Goal: Complete application form: Complete application form

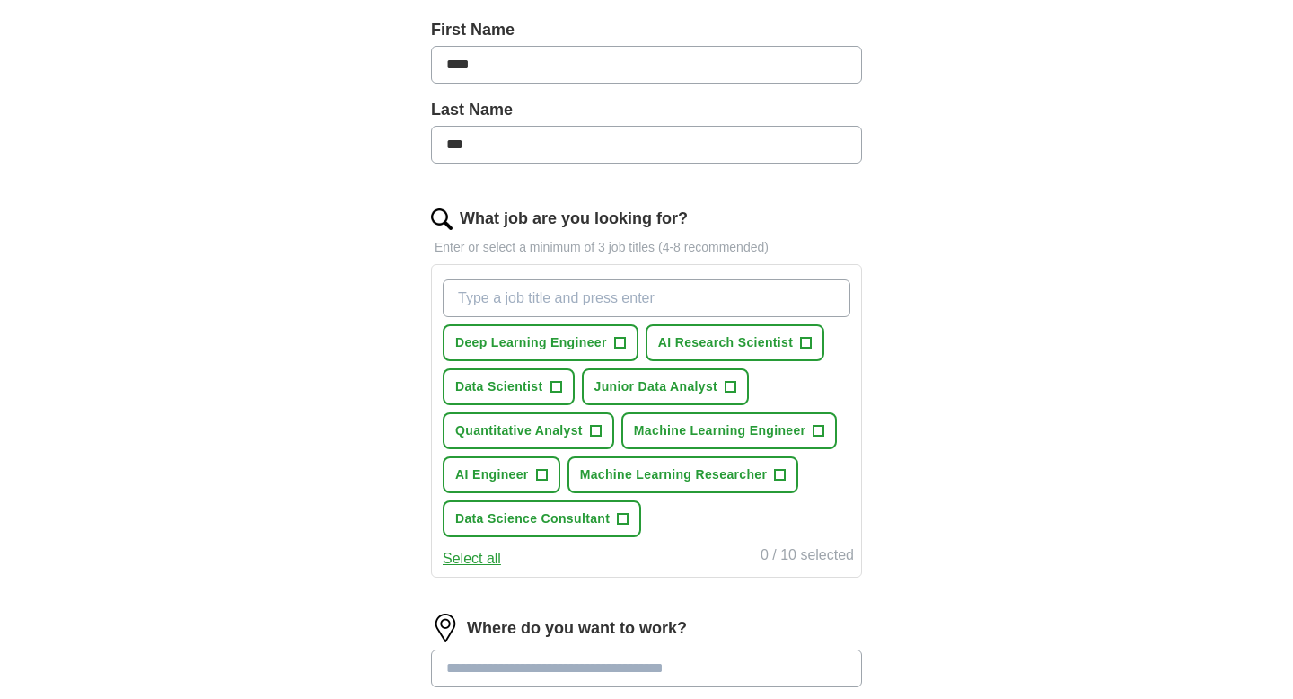
scroll to position [400, 0]
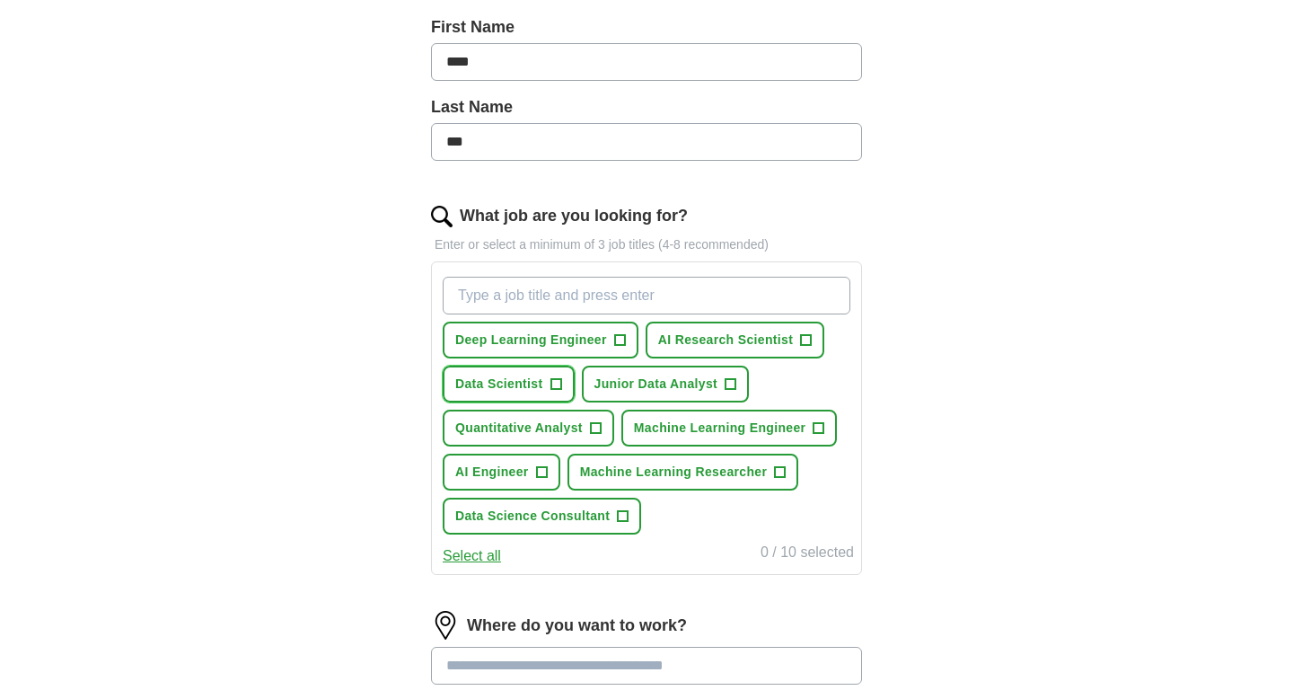
click at [560, 384] on span "+" at bounding box center [556, 384] width 11 height 14
click at [499, 472] on span "AI Engineer" at bounding box center [492, 472] width 74 height 19
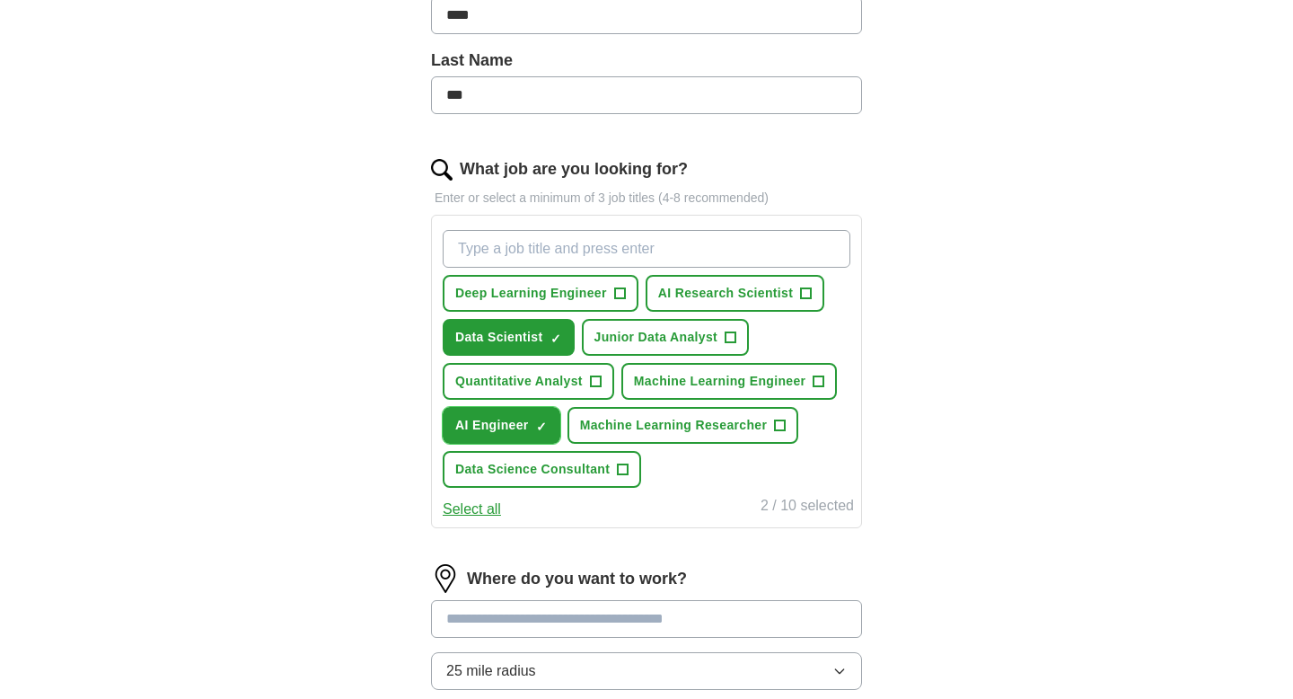
scroll to position [447, 0]
click at [705, 376] on span "Machine Learning Engineer" at bounding box center [720, 380] width 172 height 19
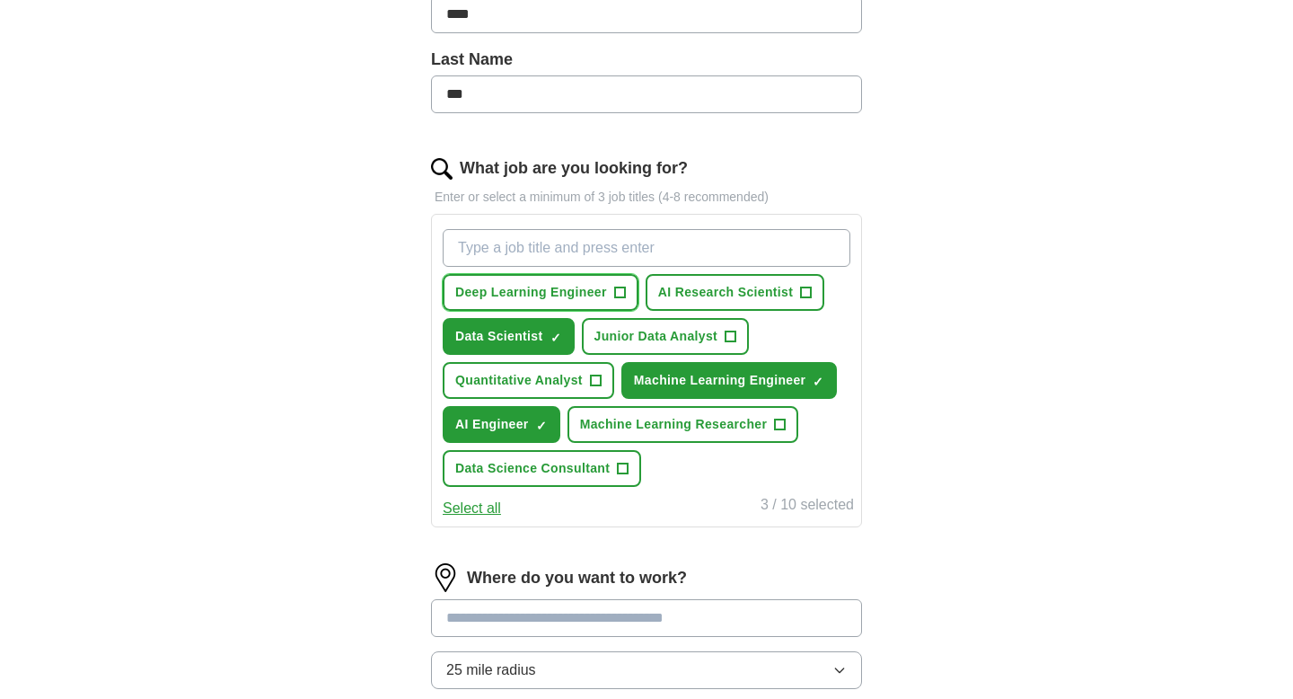
click at [563, 296] on span "Deep Learning Engineer" at bounding box center [531, 292] width 152 height 19
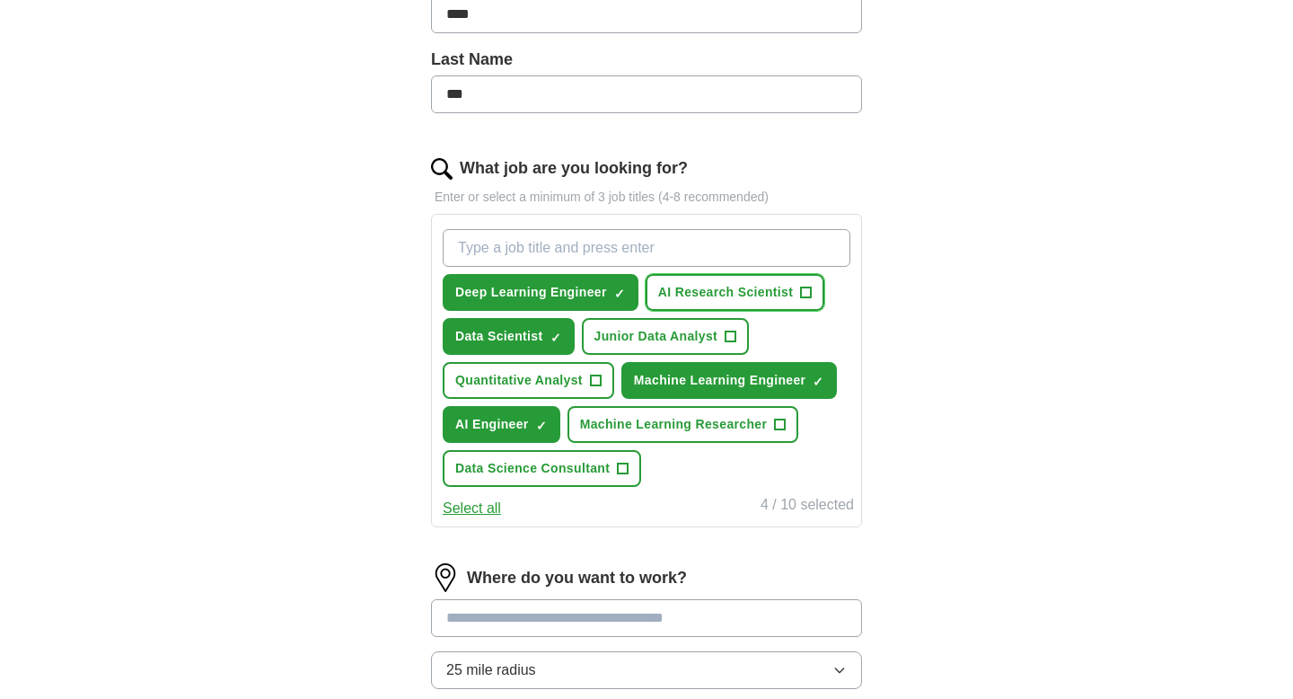
click at [755, 290] on span "AI Research Scientist" at bounding box center [726, 292] width 136 height 19
click at [645, 422] on span "Machine Learning Researcher" at bounding box center [674, 424] width 188 height 19
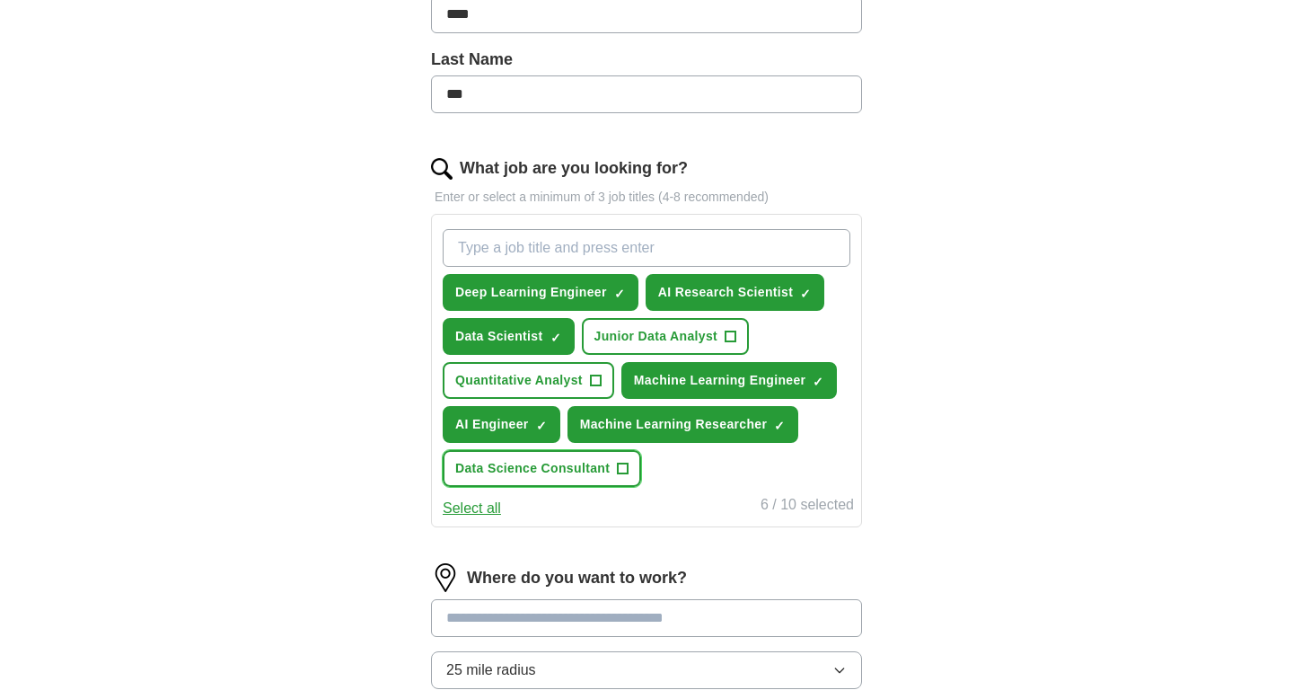
click at [554, 468] on span "Data Science Consultant" at bounding box center [532, 468] width 154 height 19
click at [587, 249] on input "What job are you looking for?" at bounding box center [647, 248] width 408 height 38
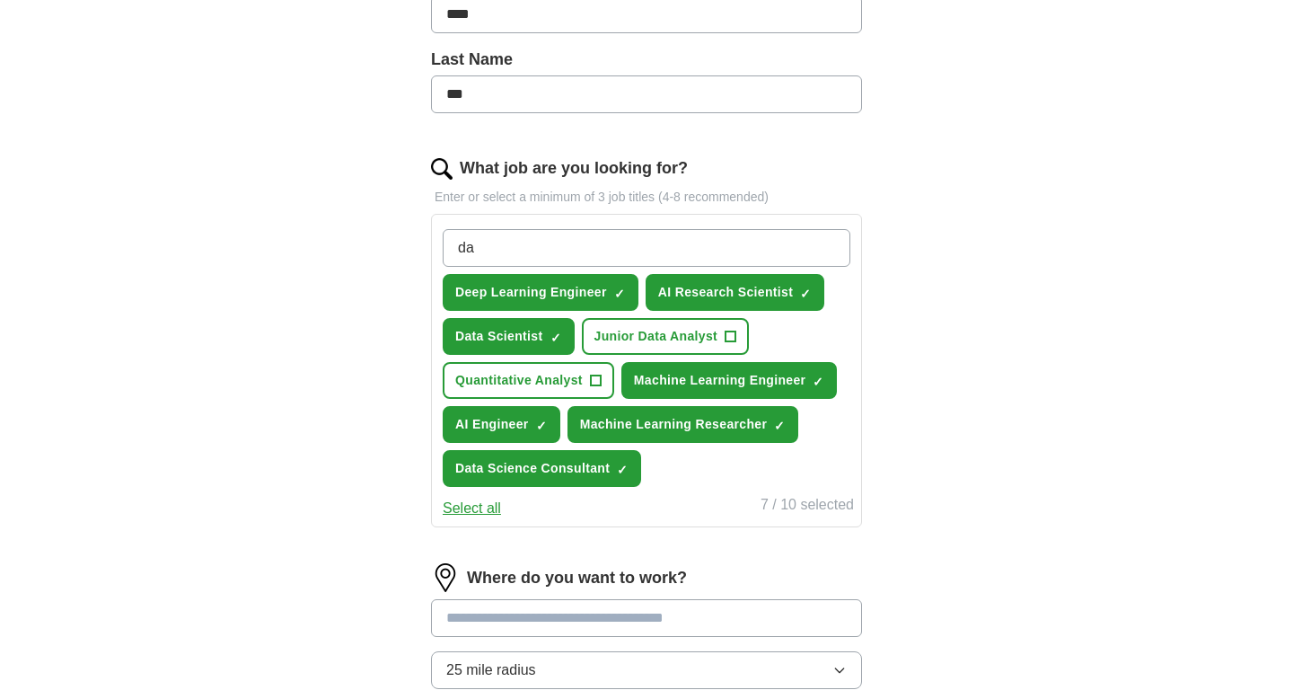
type input "d"
click at [1035, 255] on div "ApplyIQ Let ApplyIQ do the hard work of searching and applying for jobs. Just t…" at bounding box center [647, 261] width 1150 height 1309
click at [788, 249] on input "What job are you looking for?" at bounding box center [647, 248] width 408 height 38
type input "d"
type input "data science"
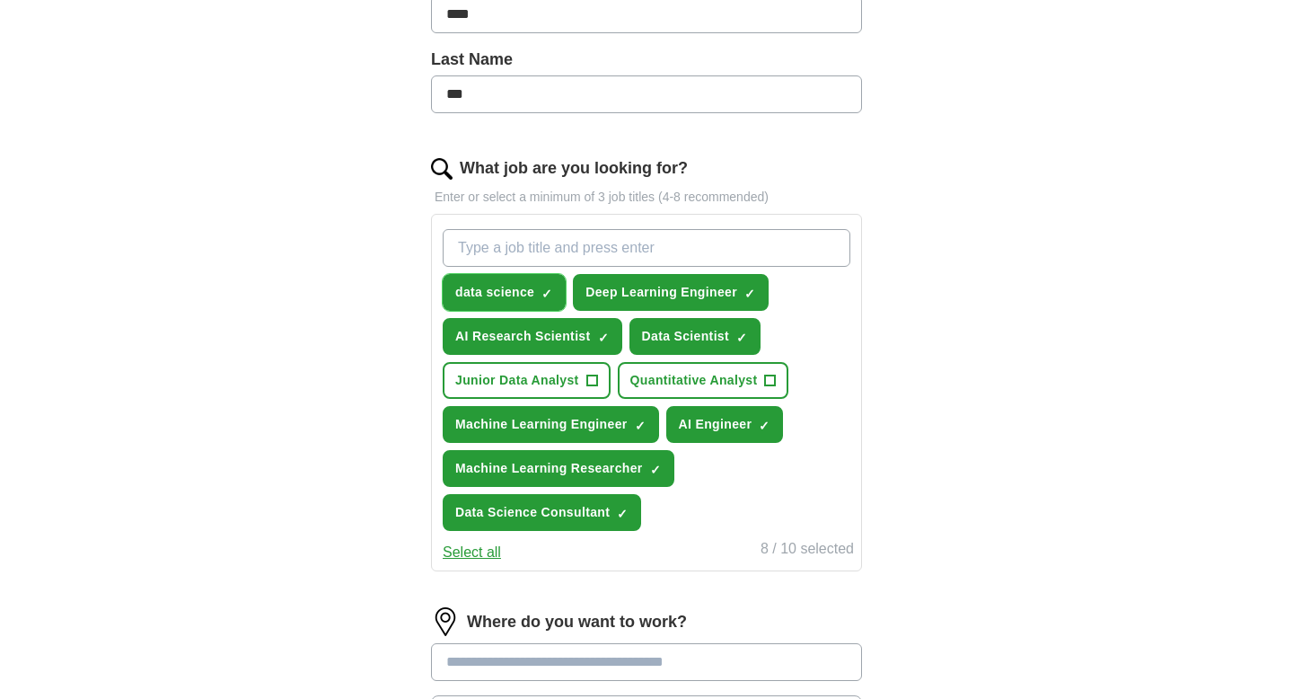
click at [0, 0] on span "×" at bounding box center [0, 0] width 0 height 0
click at [723, 252] on input "What job are you looking for?" at bounding box center [647, 248] width 408 height 38
type input "Data science Intern"
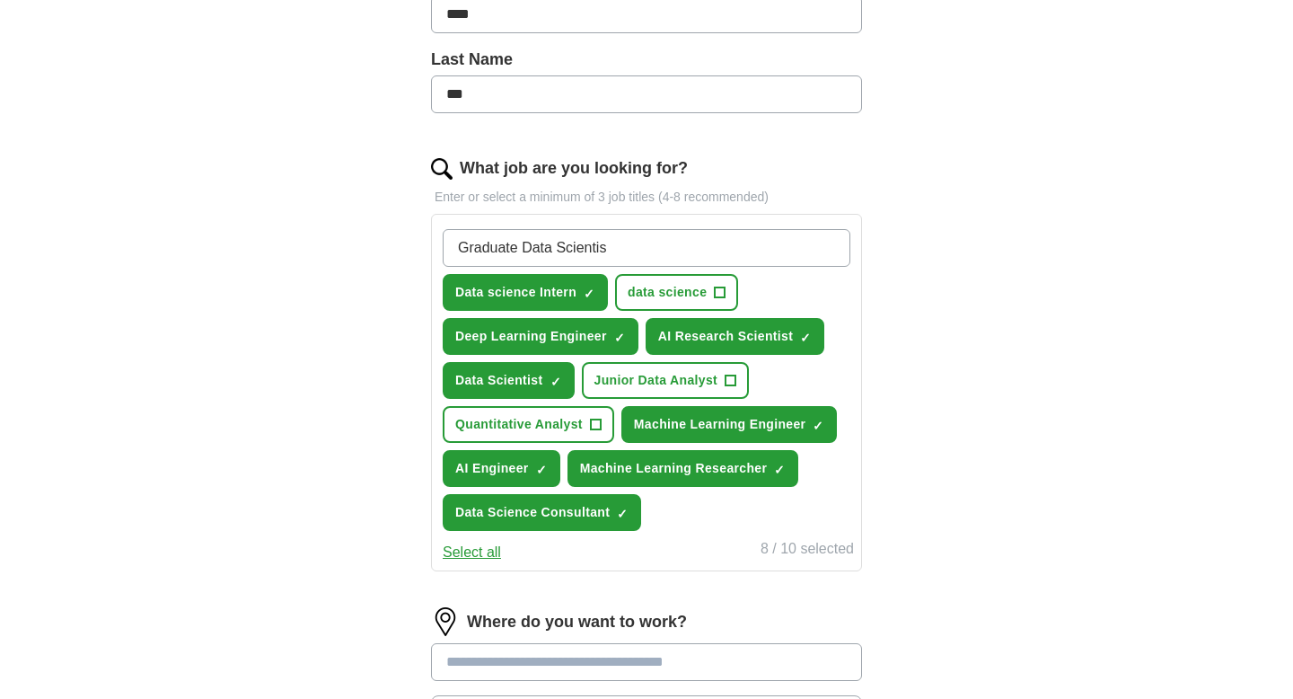
type input "Graduate Data Scientist"
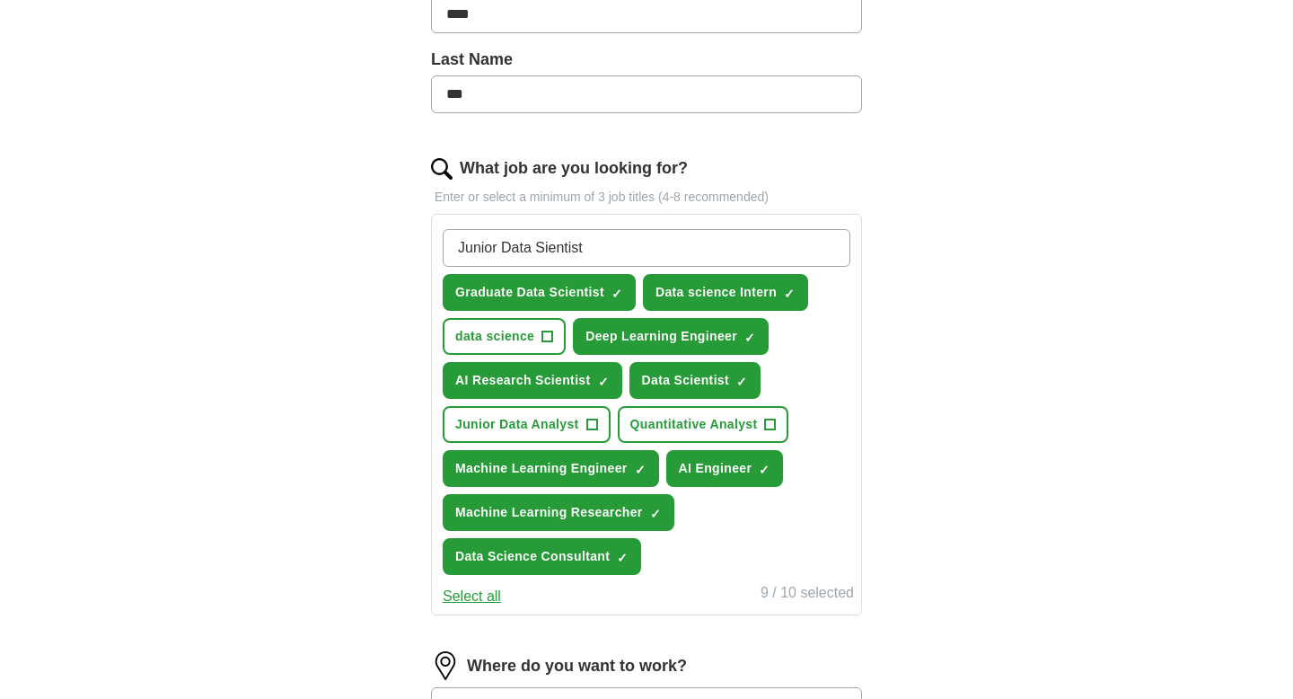
type input "Junior Data Scientist"
click at [638, 245] on input "Junior Data Scientist" at bounding box center [647, 248] width 408 height 38
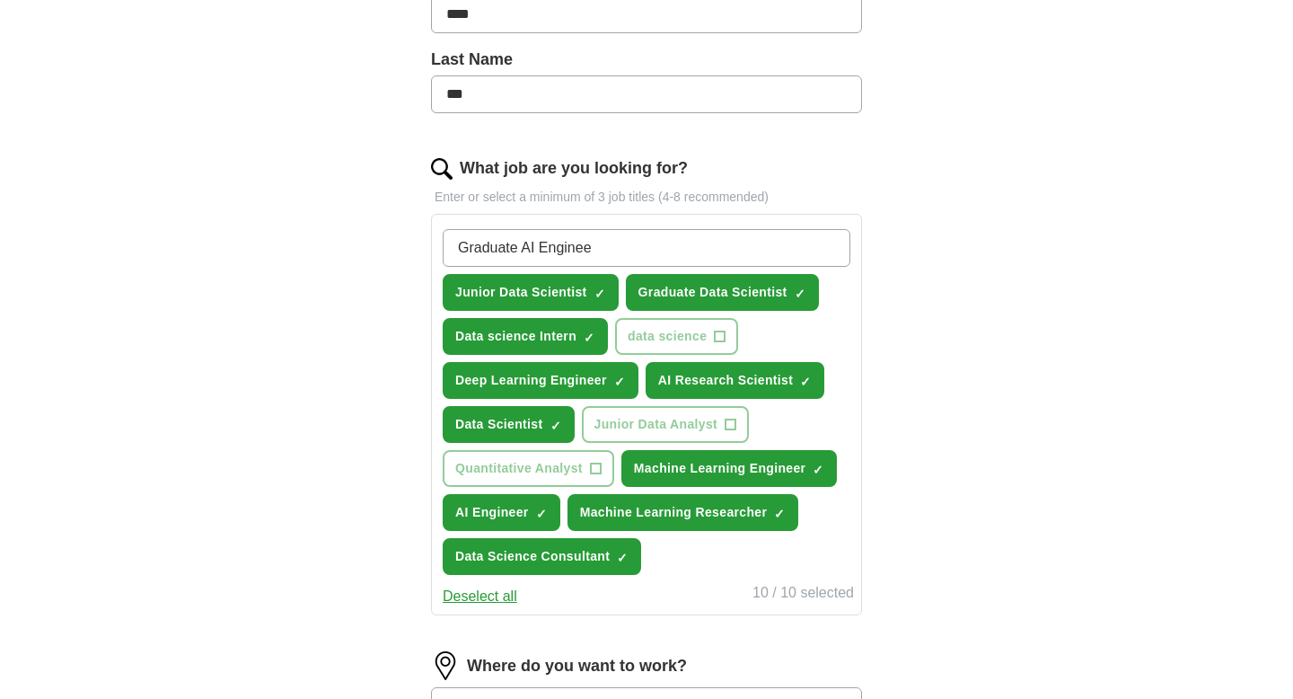
type input "Graduate AI Engineer"
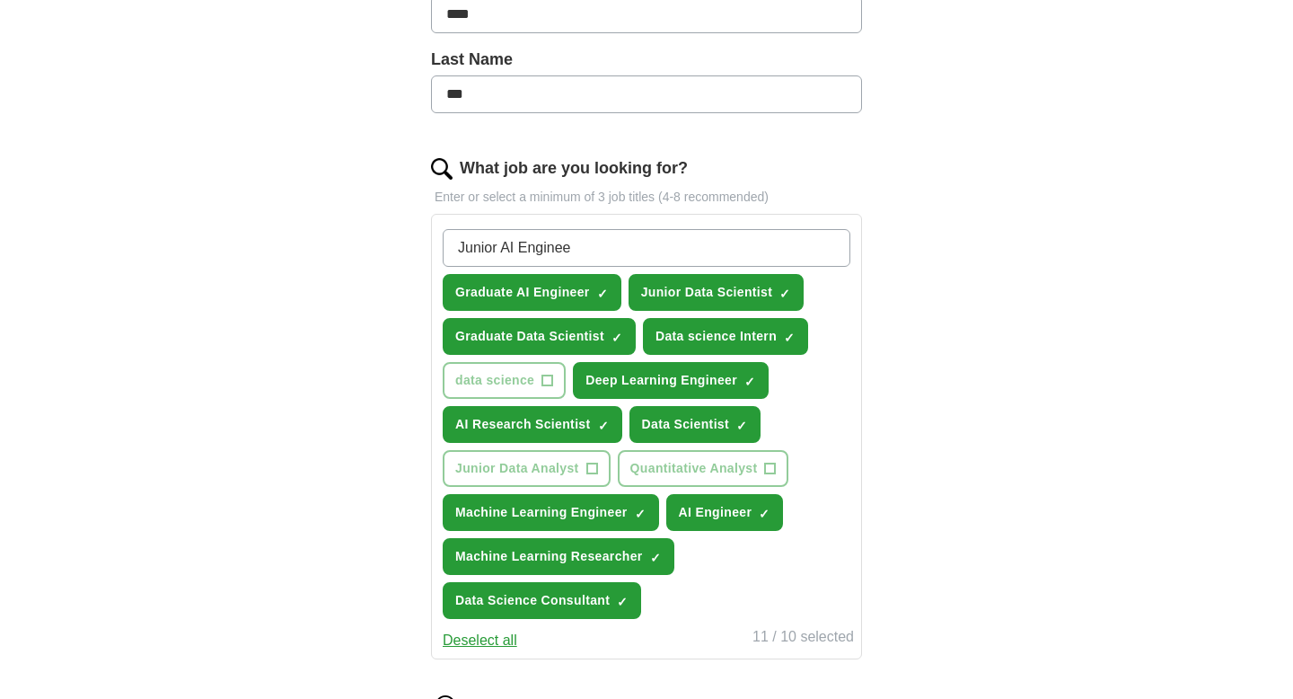
type input "Junior AI Engineer"
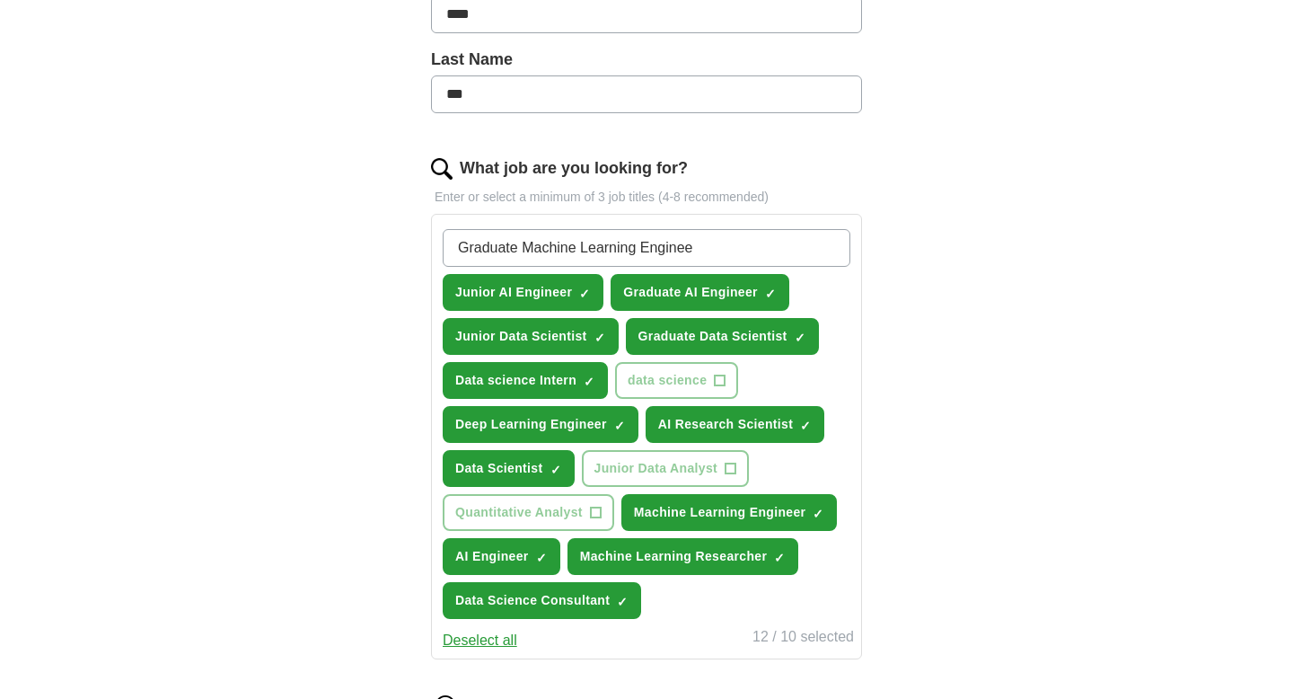
type input "Graduate Machine Learning Engineer"
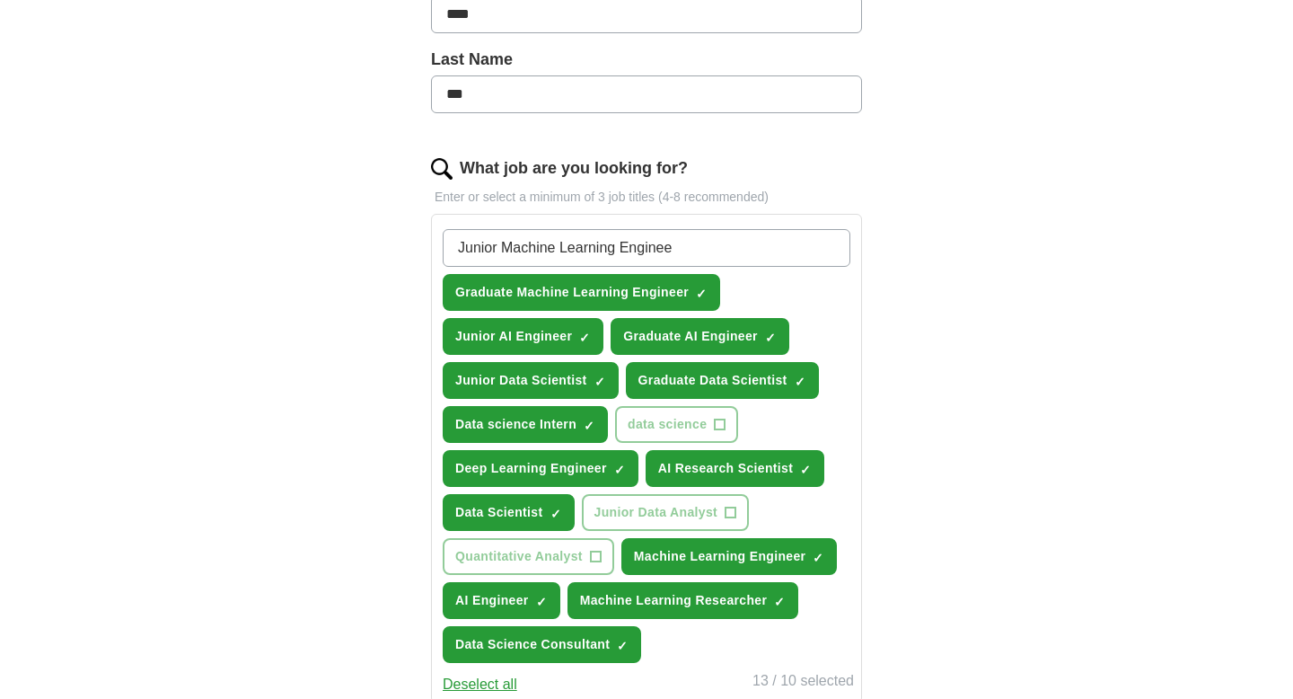
type input "Junior Machine Learning Engineer"
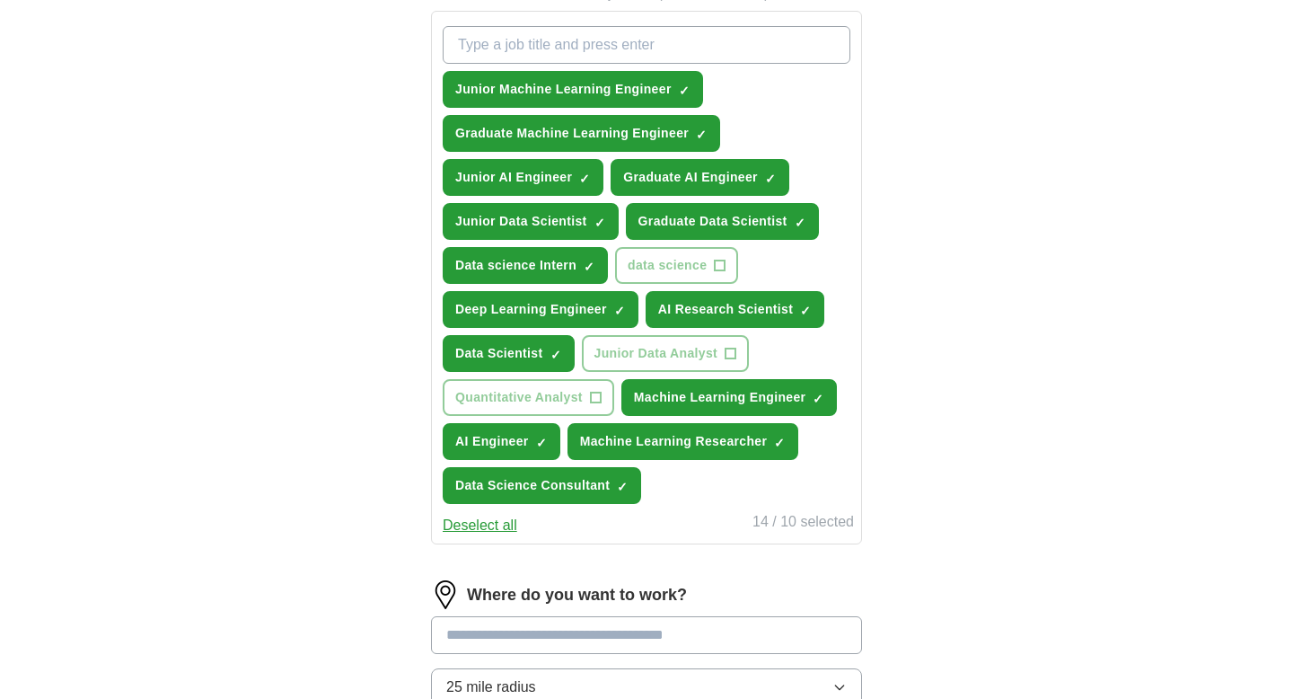
scroll to position [655, 0]
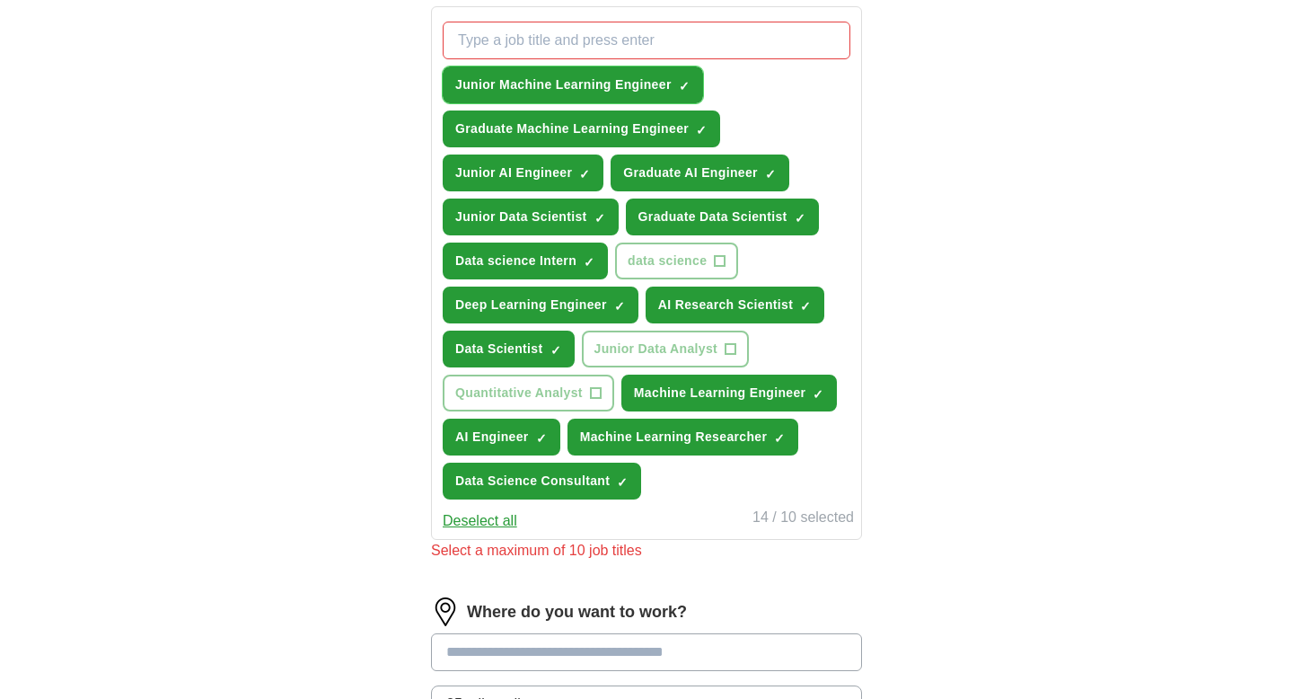
click at [0, 0] on span "×" at bounding box center [0, 0] width 0 height 0
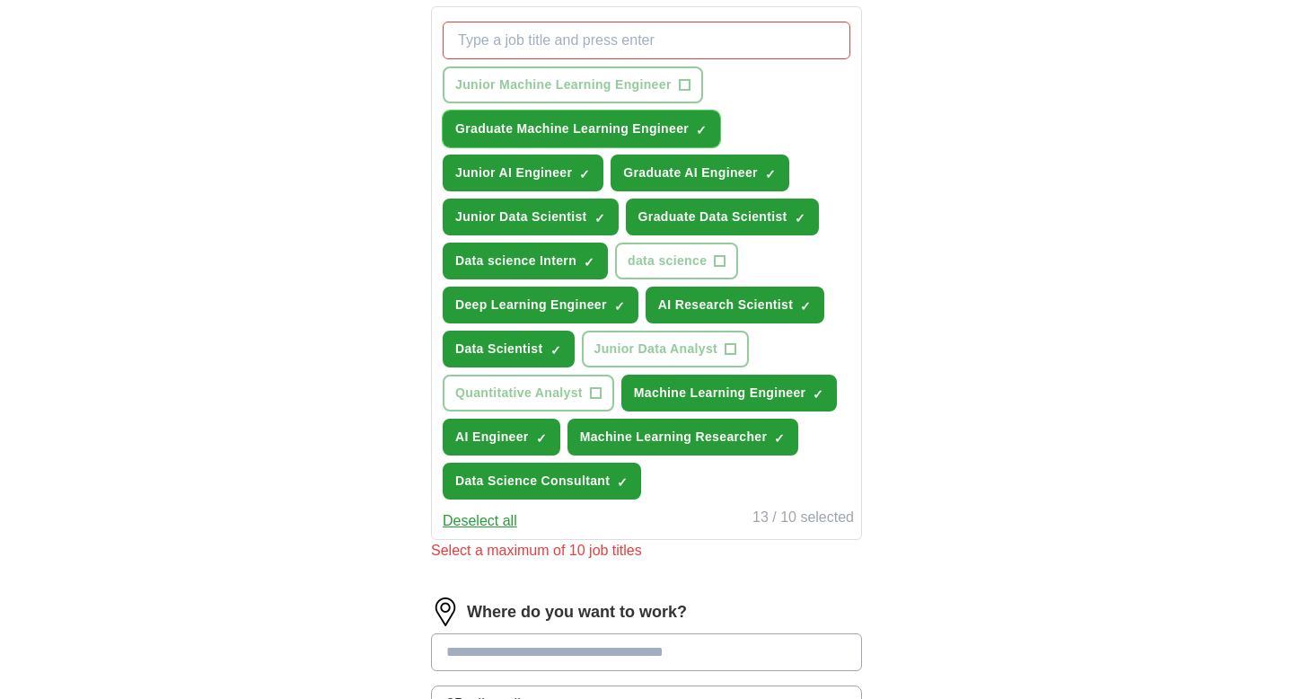
click at [0, 0] on span "×" at bounding box center [0, 0] width 0 height 0
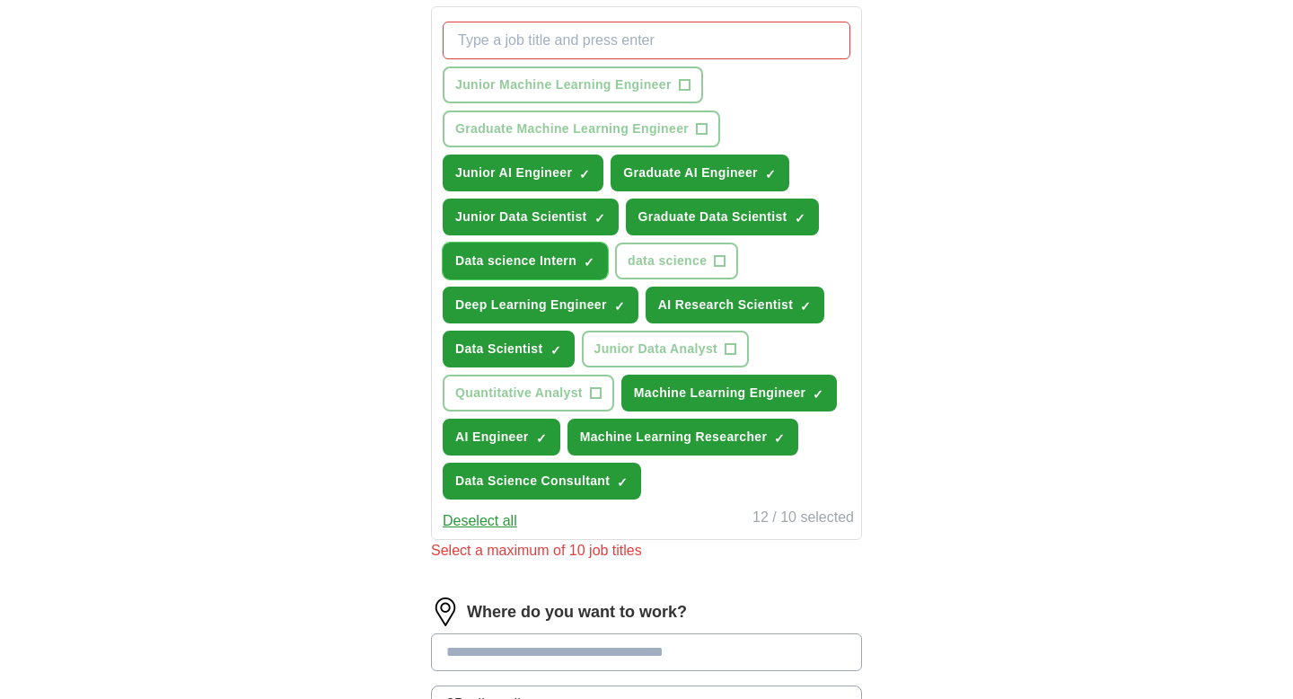
click at [0, 0] on span "×" at bounding box center [0, 0] width 0 height 0
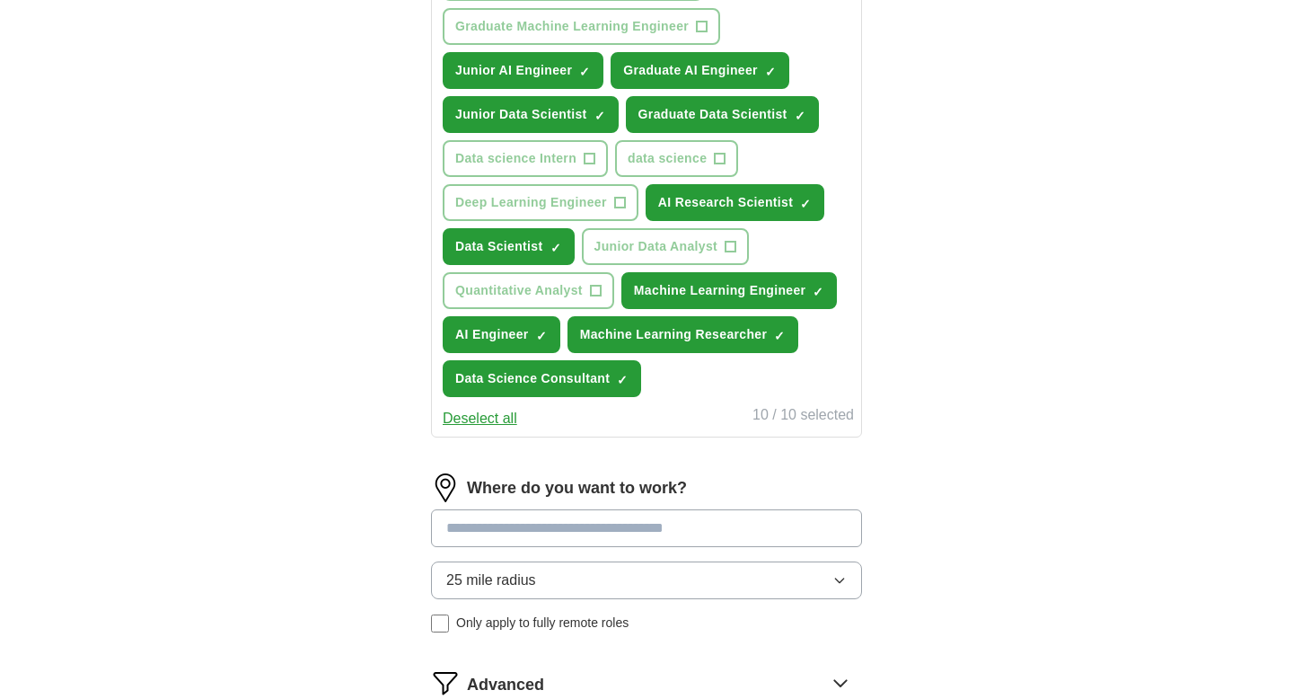
scroll to position [759, 0]
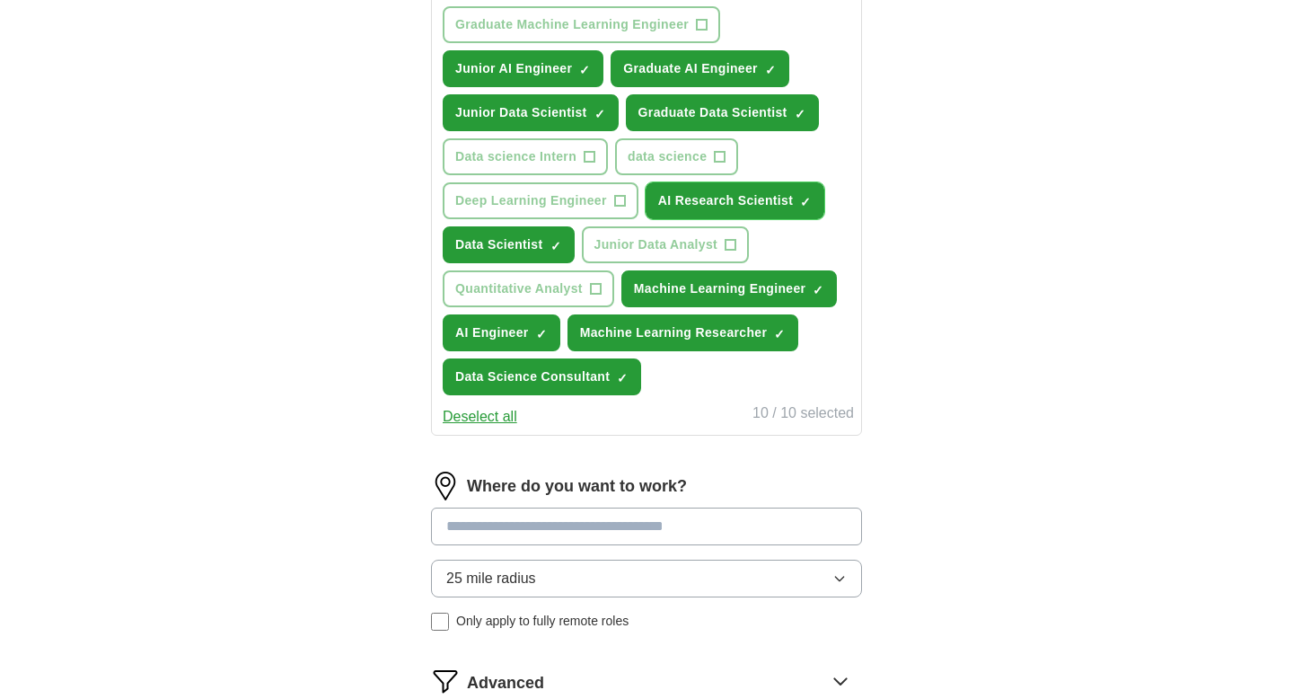
click at [0, 0] on span "×" at bounding box center [0, 0] width 0 height 0
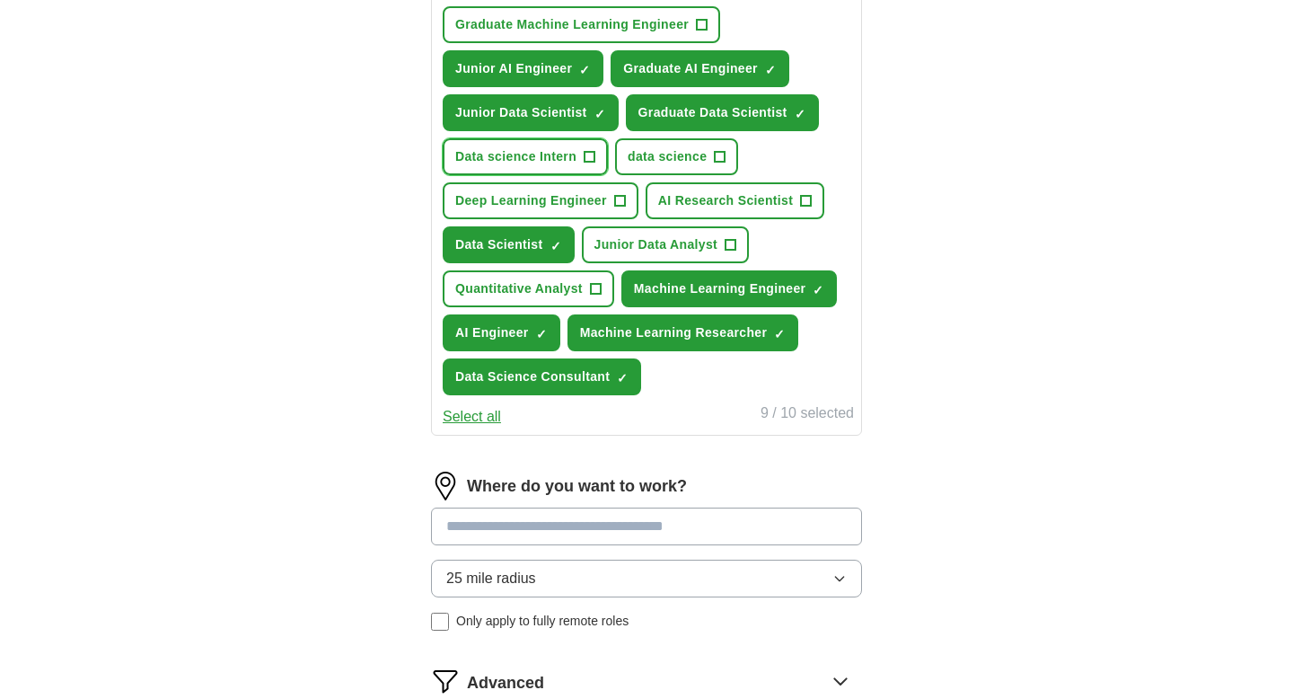
click at [538, 152] on span "Data science Intern" at bounding box center [515, 156] width 121 height 19
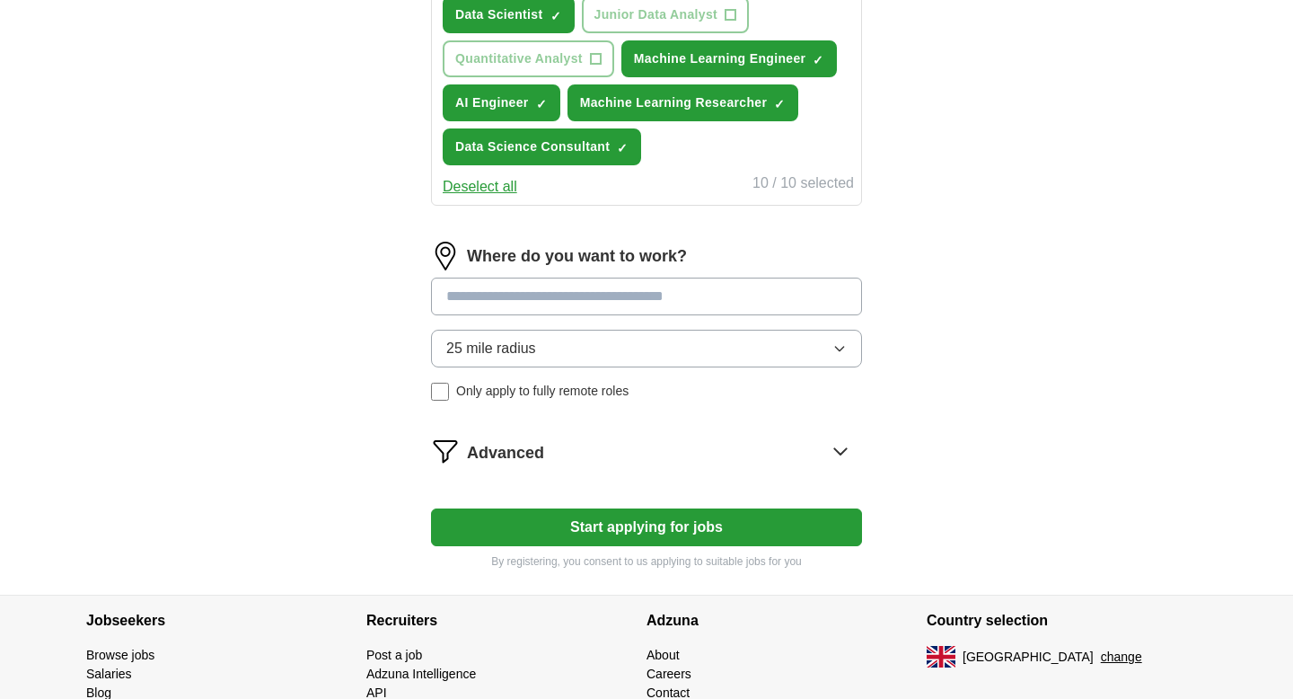
scroll to position [1004, 0]
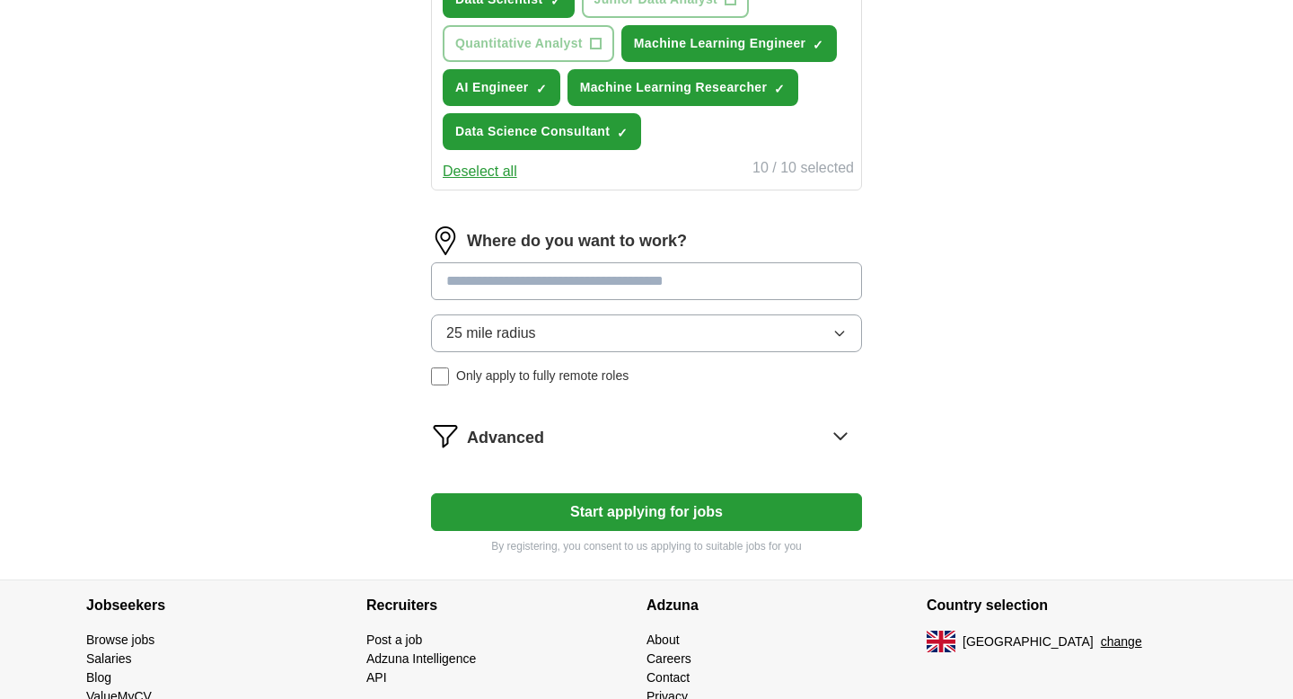
click at [590, 284] on input at bounding box center [646, 281] width 431 height 38
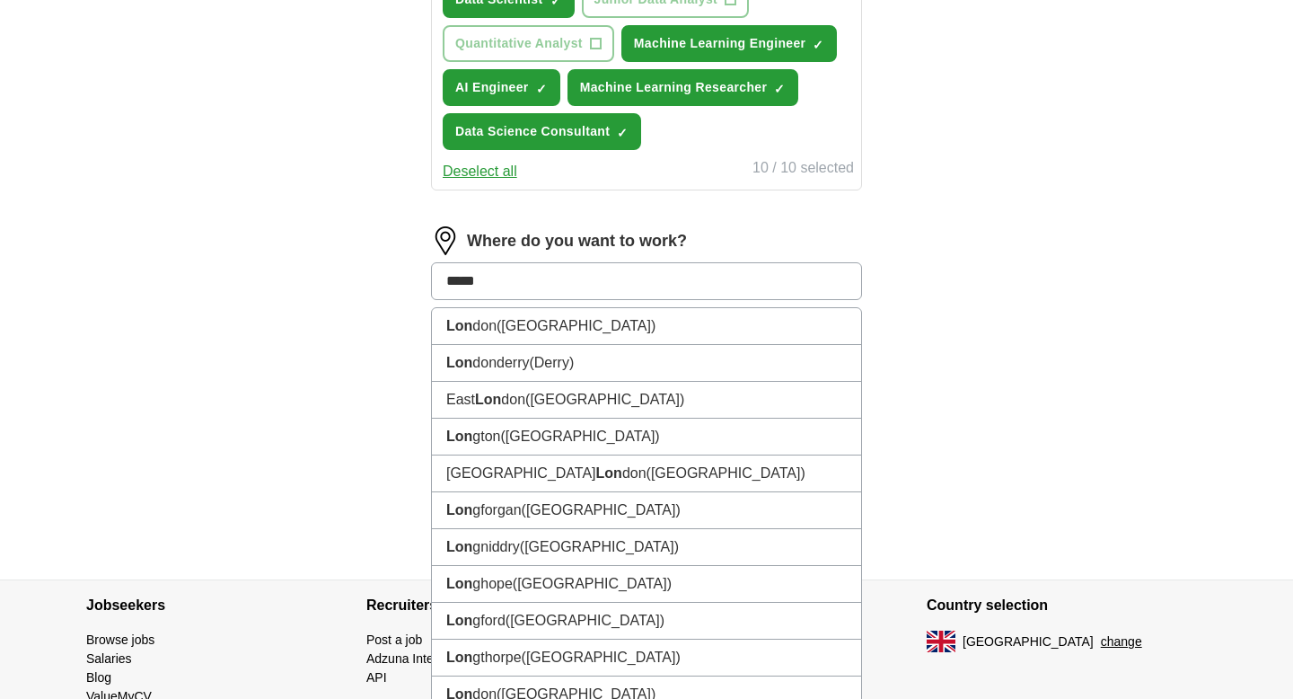
type input "******"
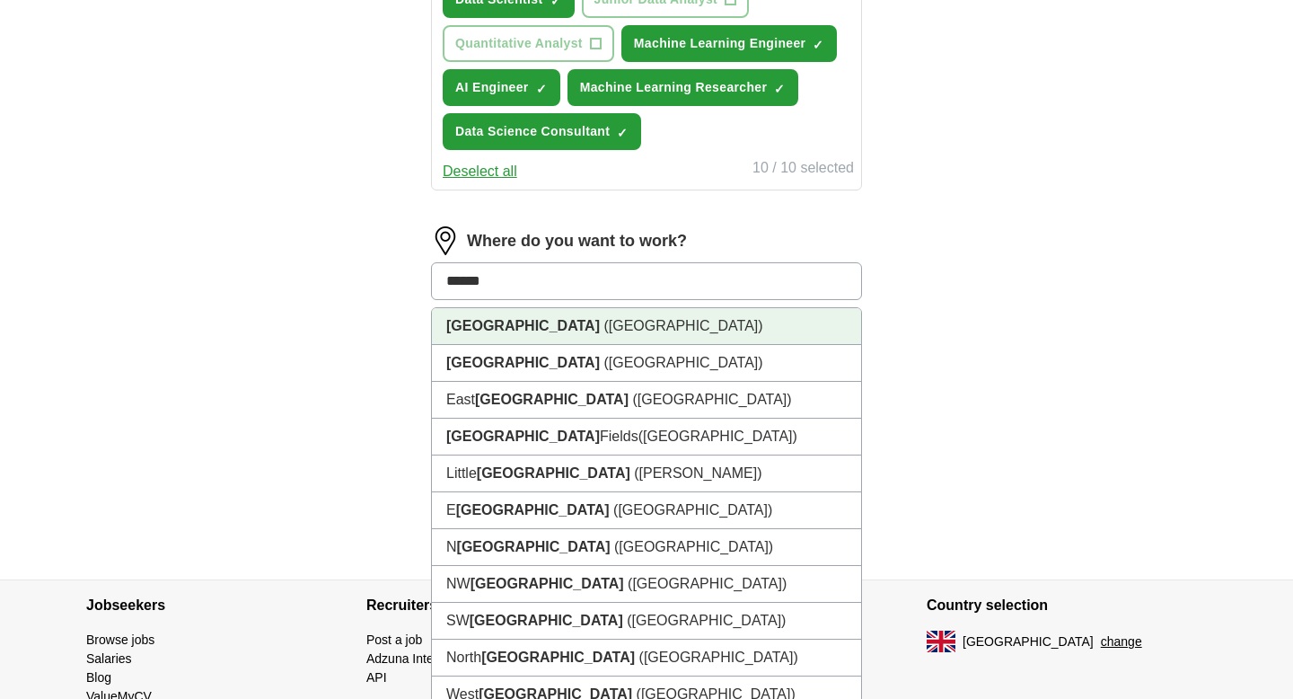
click at [610, 326] on li "London (UK)" at bounding box center [646, 326] width 429 height 37
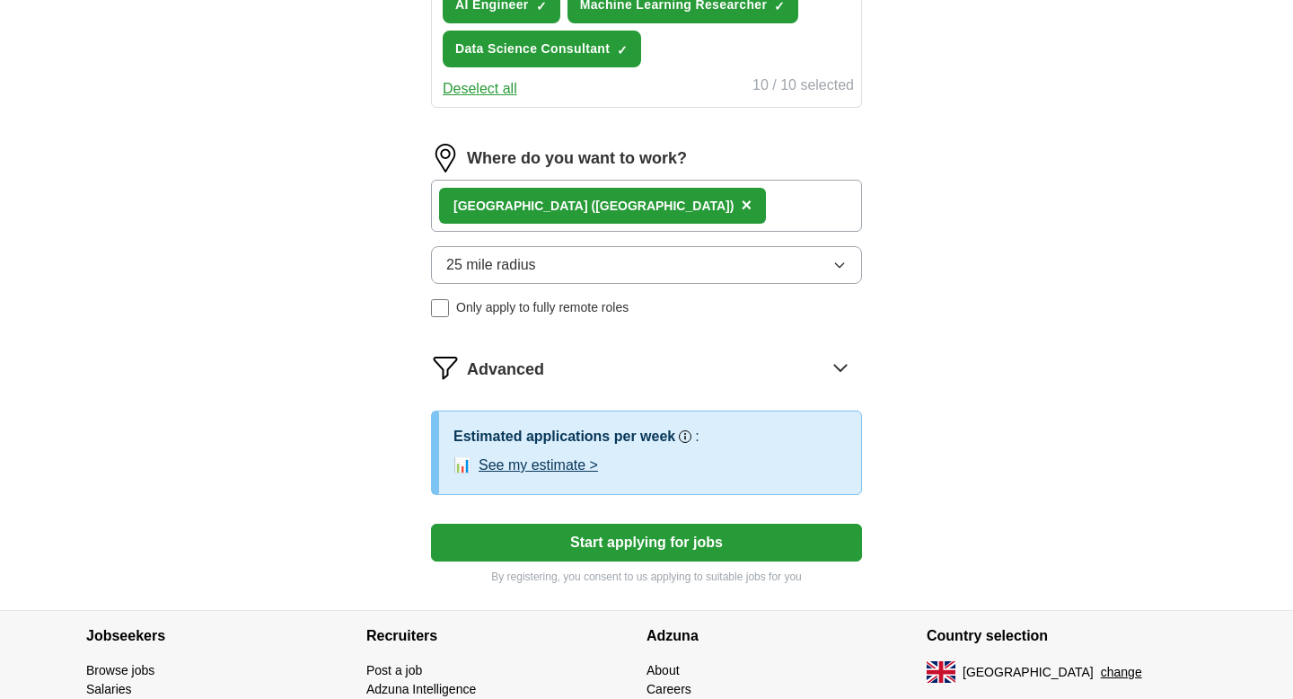
scroll to position [1105, 0]
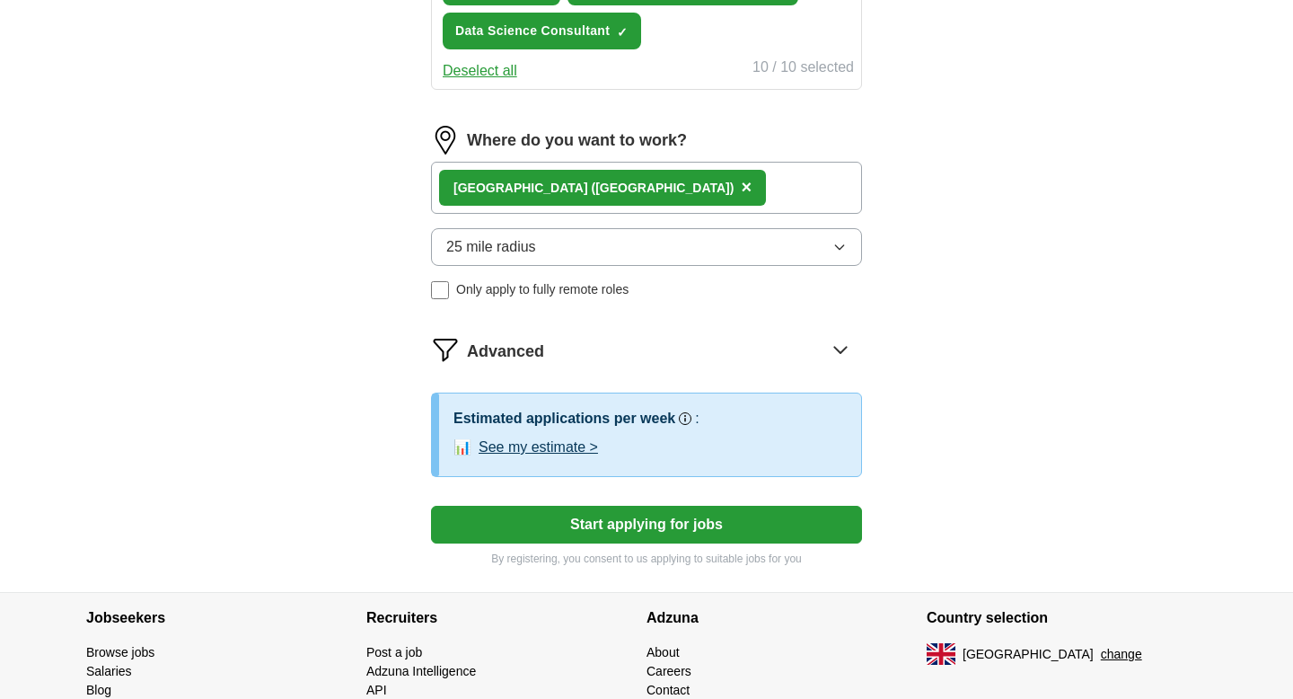
click at [838, 354] on icon at bounding box center [840, 349] width 29 height 29
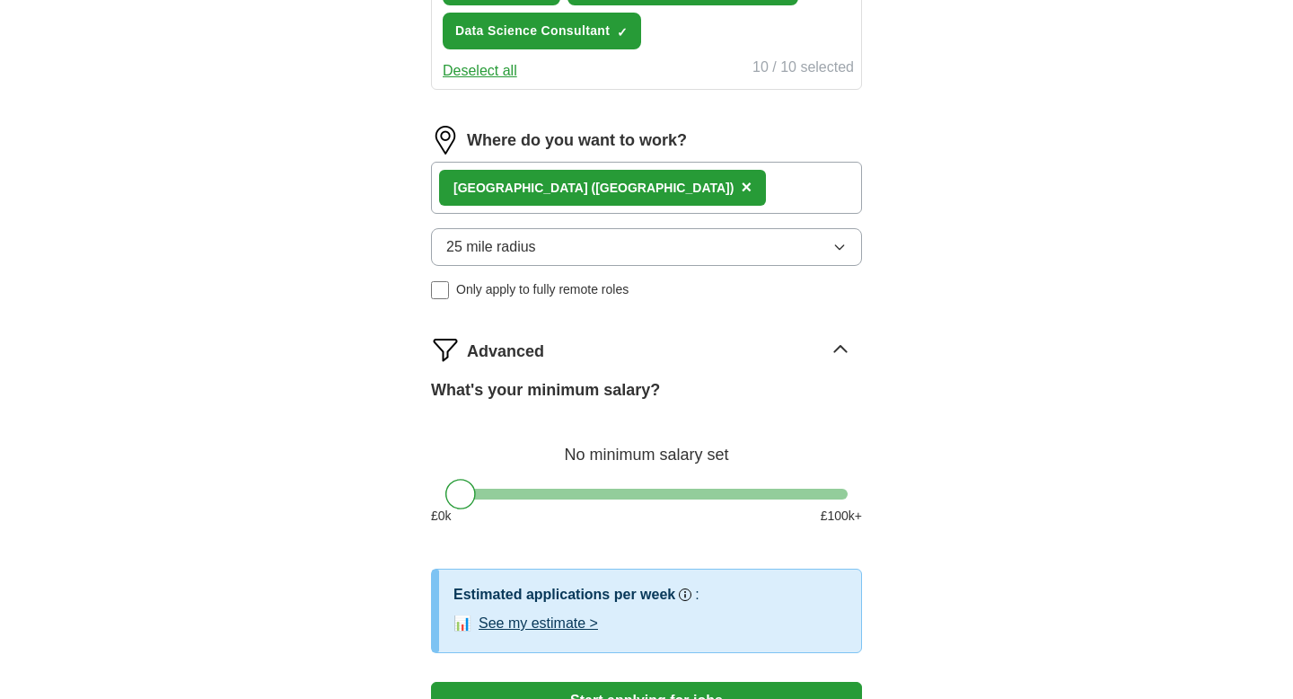
click at [847, 343] on icon at bounding box center [840, 349] width 29 height 29
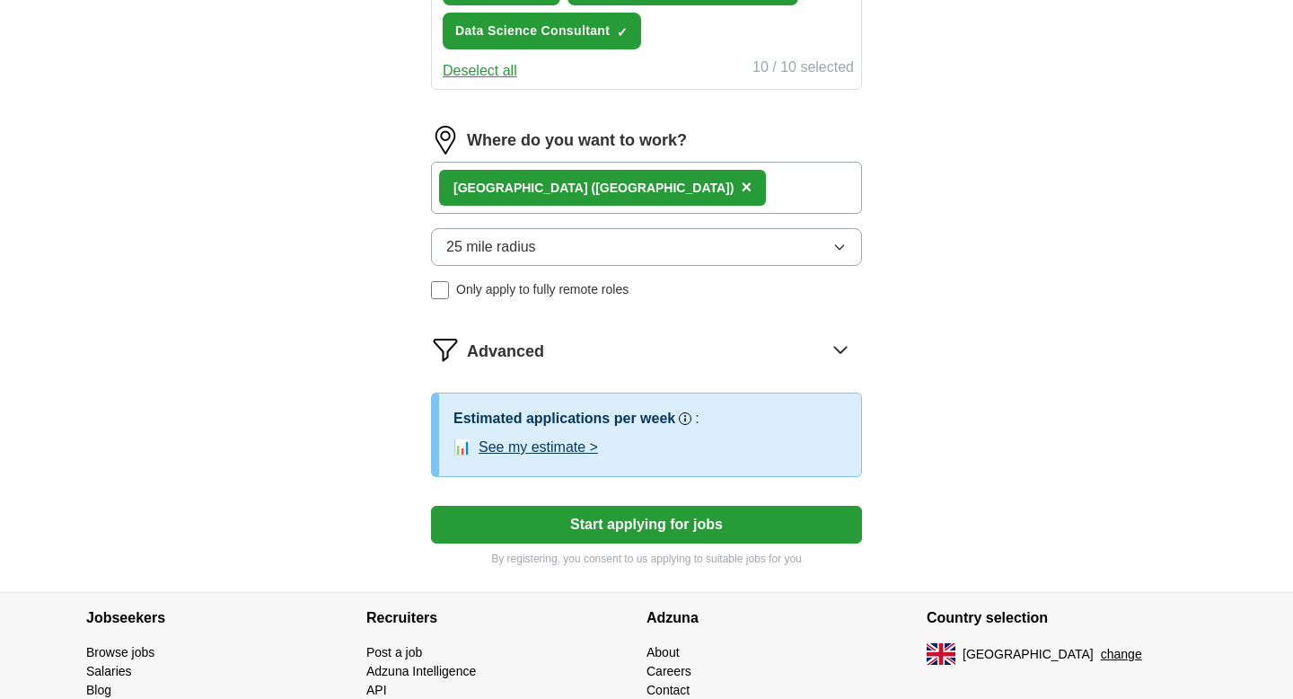
click at [847, 343] on icon at bounding box center [840, 349] width 29 height 29
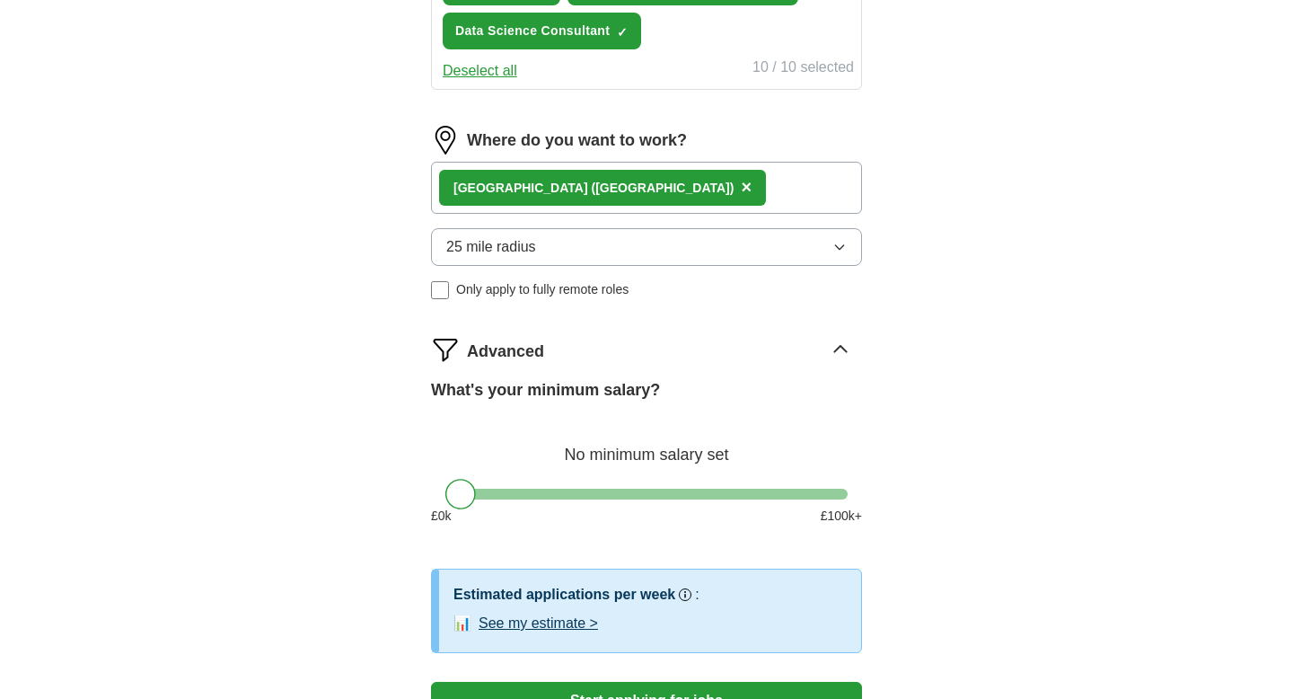
click at [847, 343] on icon at bounding box center [840, 349] width 29 height 29
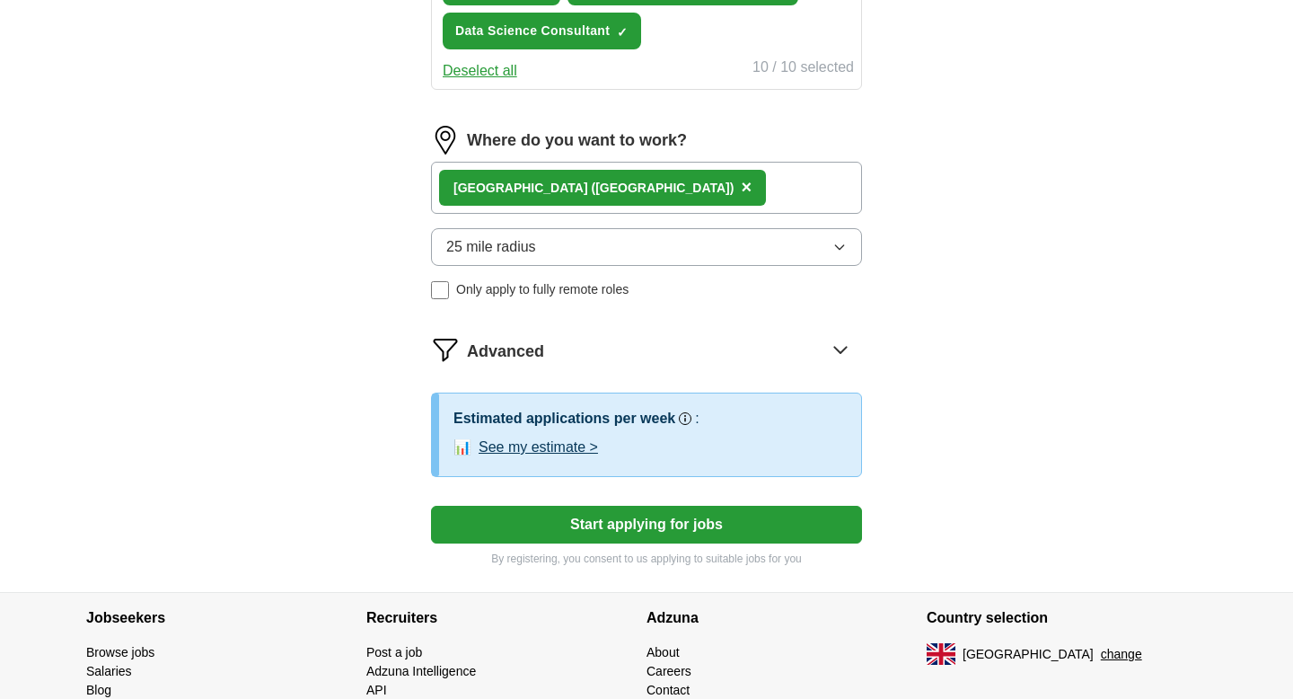
click at [847, 343] on icon at bounding box center [840, 349] width 29 height 29
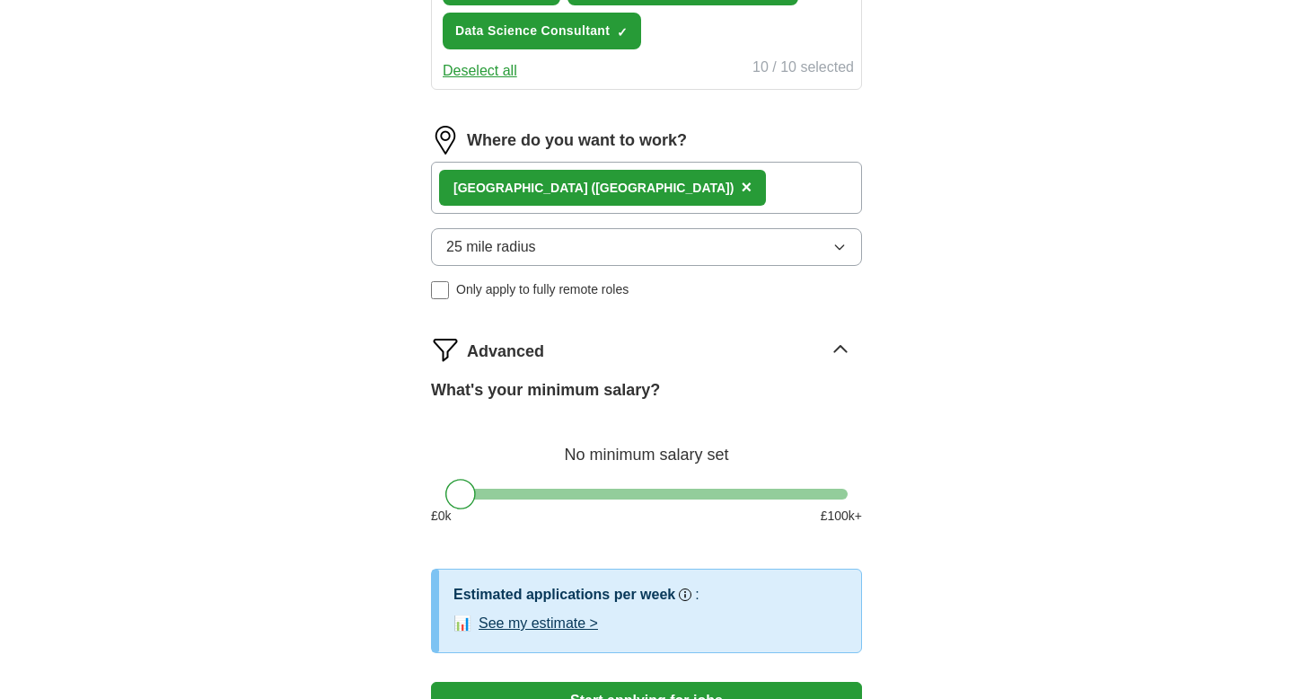
click at [448, 346] on img at bounding box center [445, 349] width 29 height 29
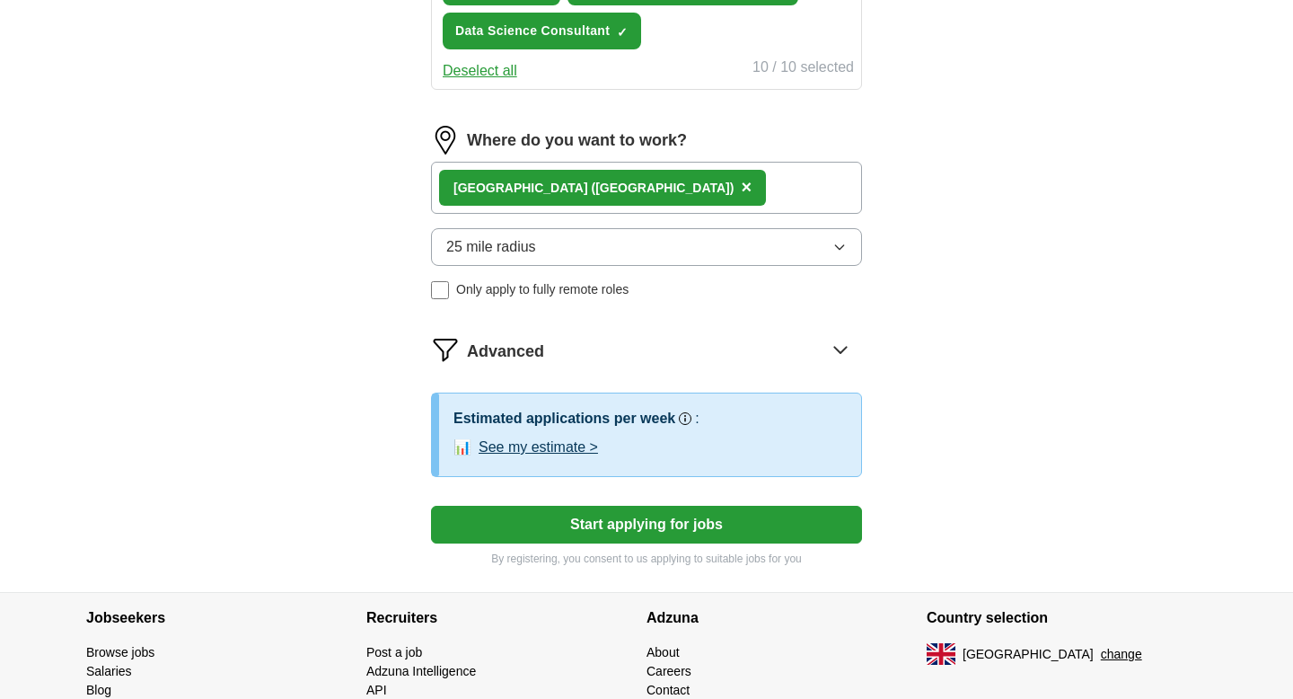
click at [448, 346] on img at bounding box center [445, 349] width 29 height 29
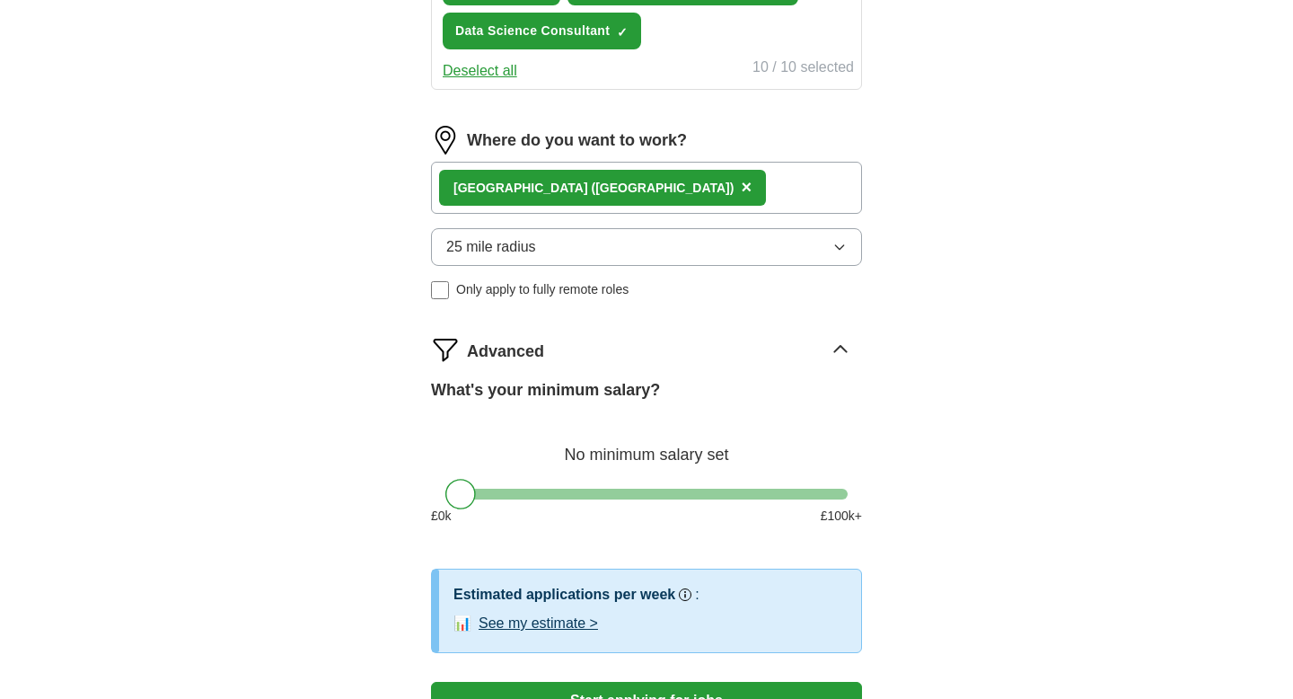
click at [448, 346] on img at bounding box center [445, 349] width 29 height 29
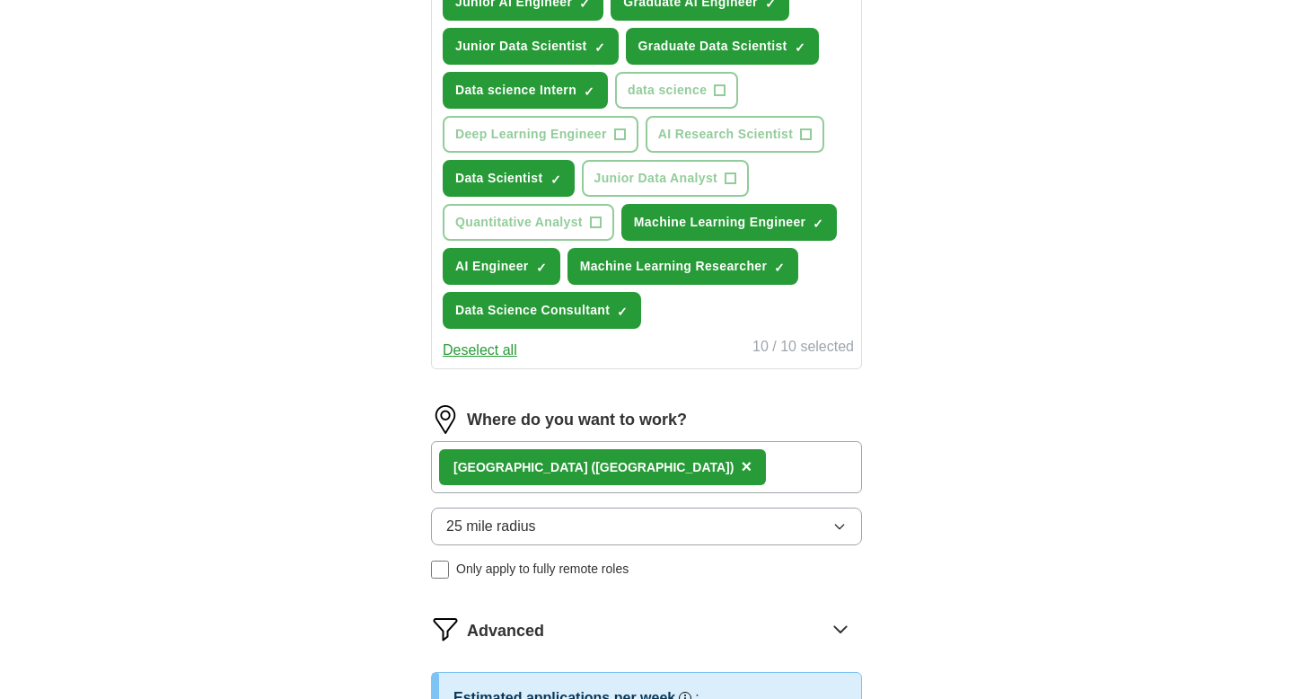
scroll to position [822, 0]
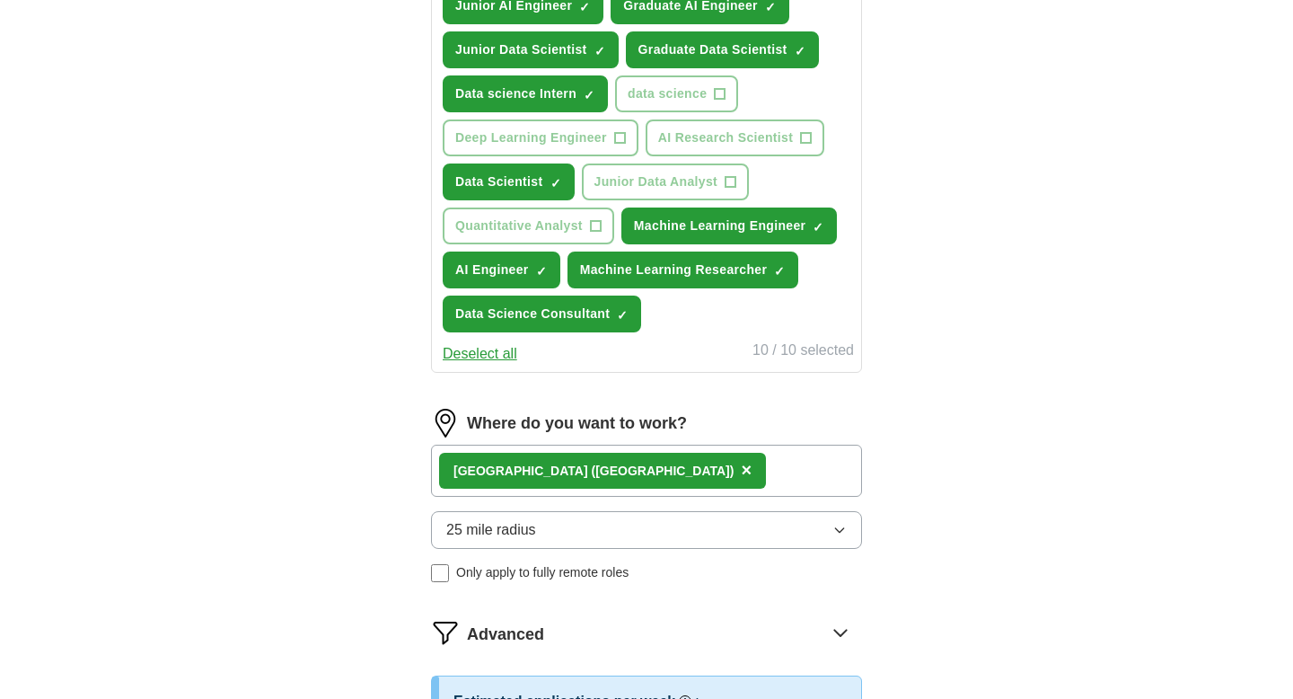
click at [613, 530] on button "25 mile radius" at bounding box center [646, 530] width 431 height 38
click at [330, 510] on div "ApplyIQ Let ApplyIQ do the hard work of searching and applying for jobs. Just t…" at bounding box center [647, 54] width 1150 height 1642
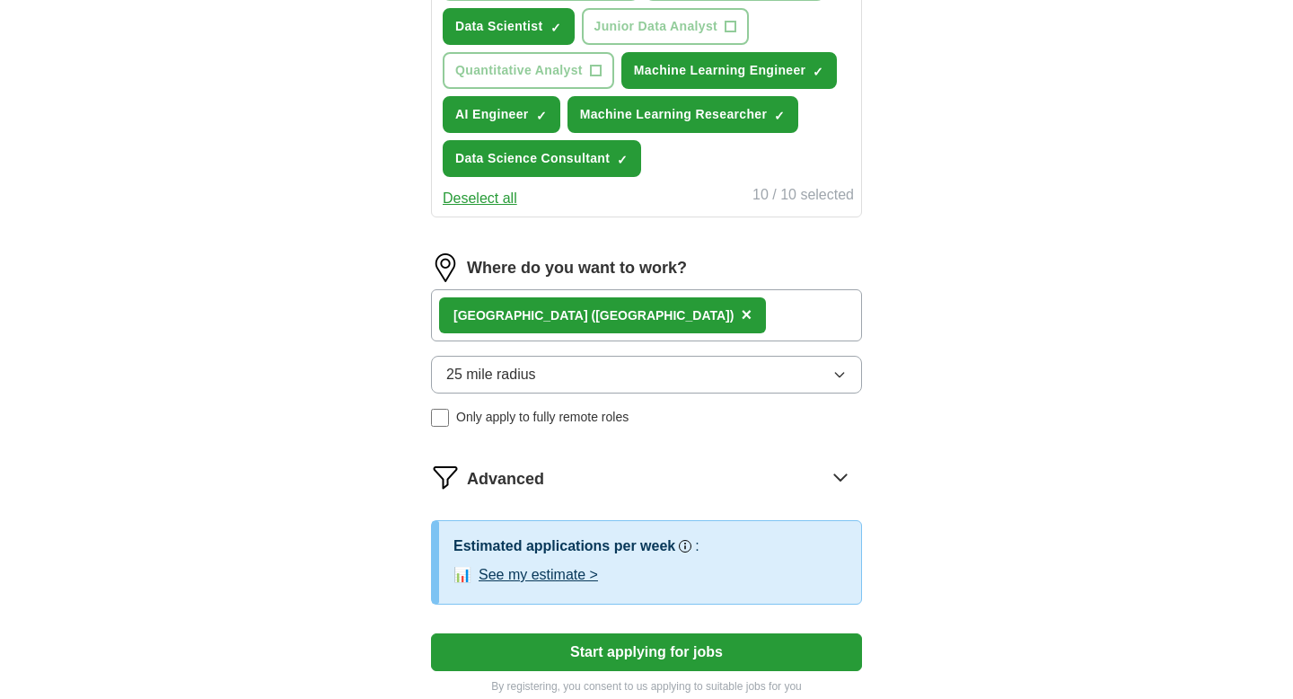
scroll to position [1050, 0]
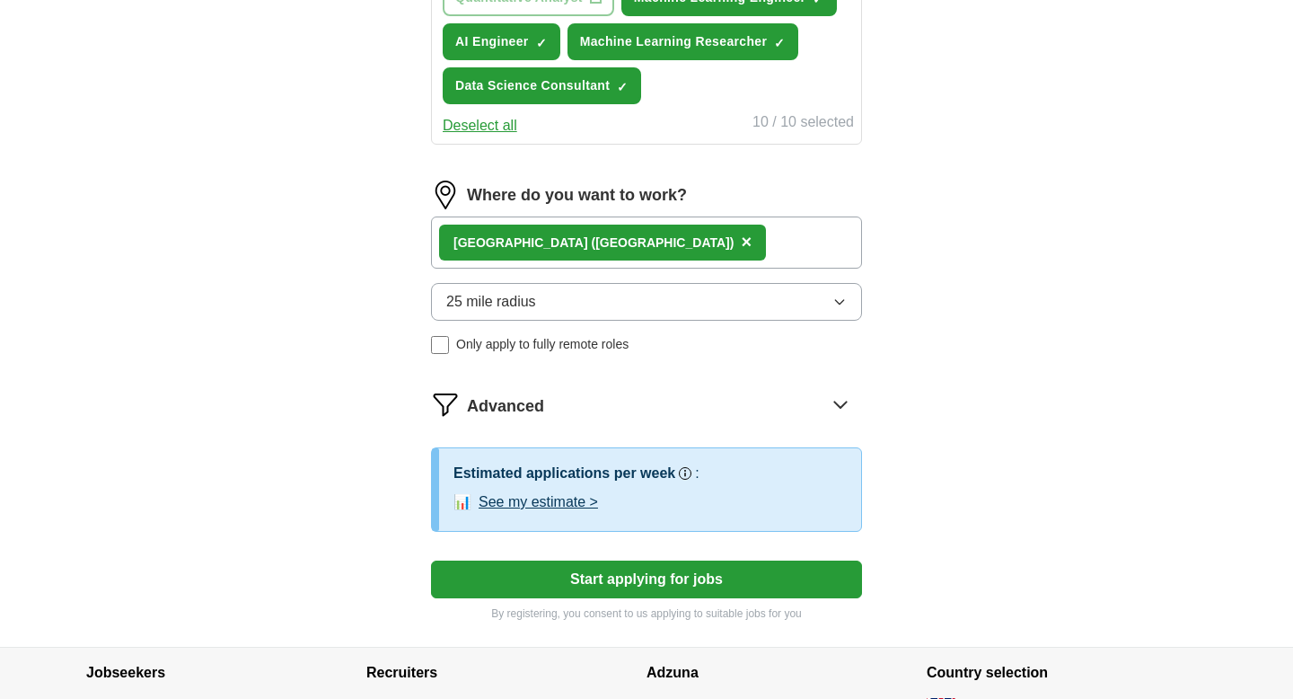
click at [649, 301] on button "25 mile radius" at bounding box center [646, 302] width 431 height 38
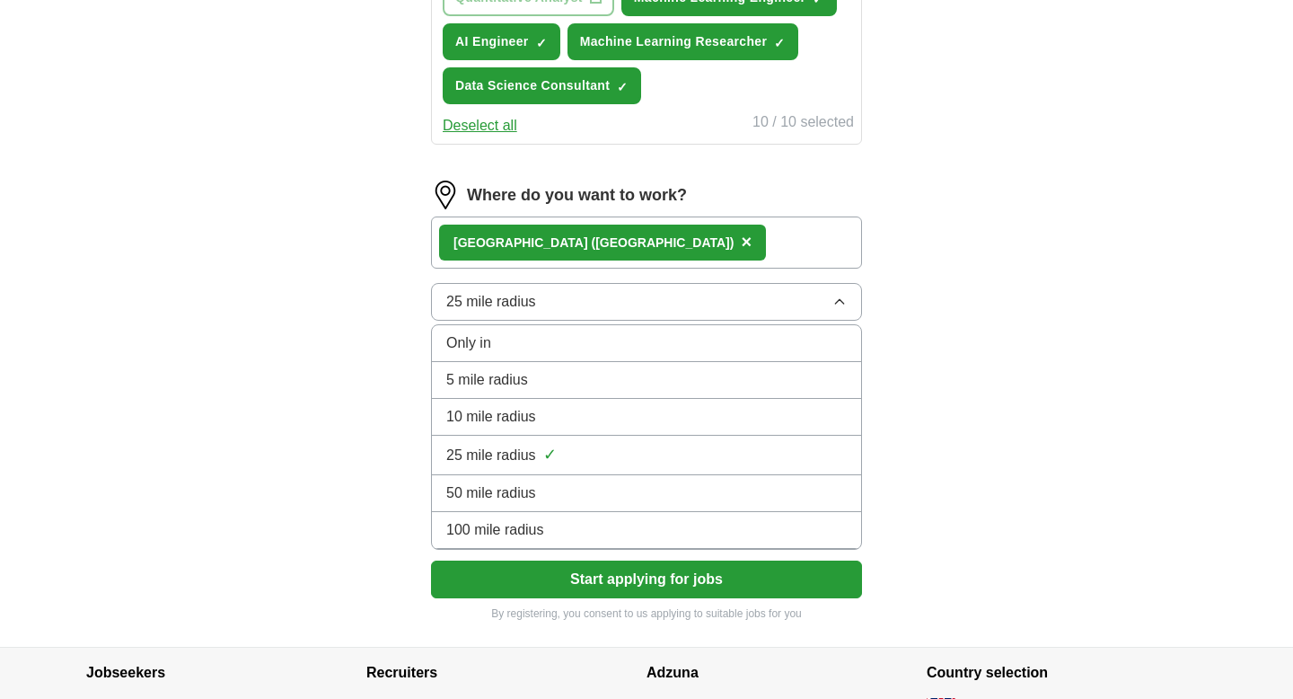
click at [637, 411] on div "10 mile radius" at bounding box center [646, 417] width 401 height 22
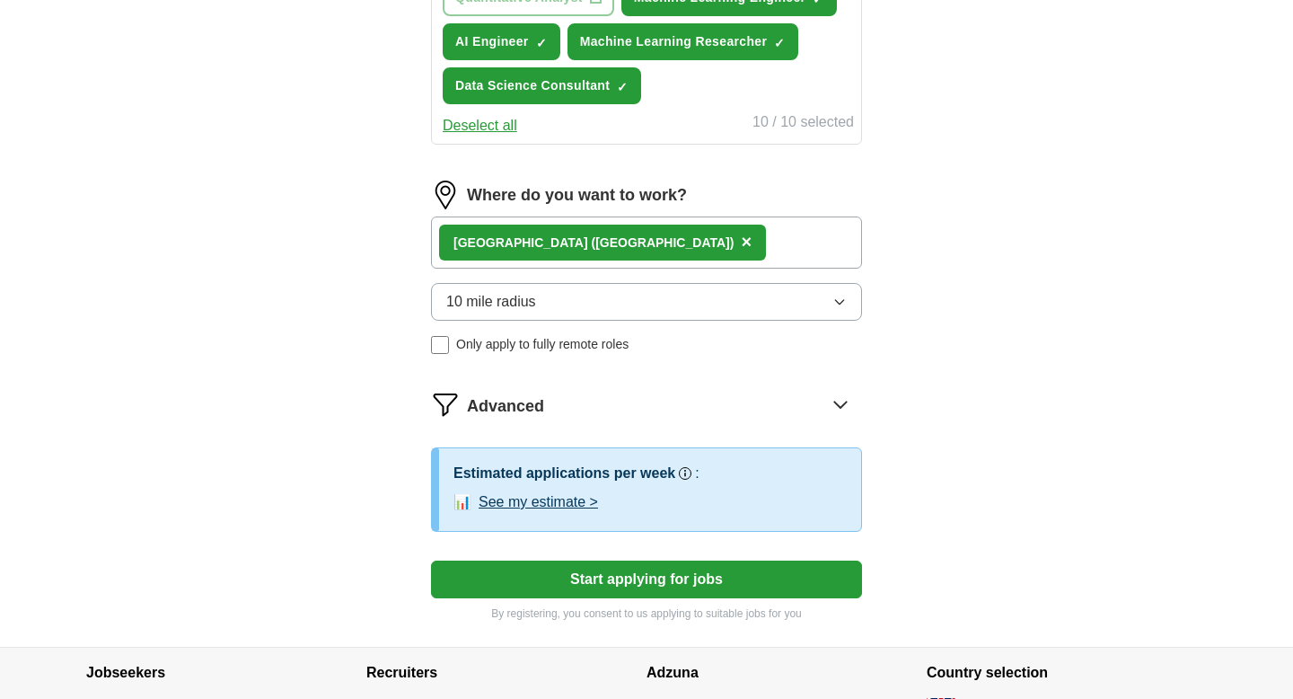
click at [687, 303] on button "10 mile radius" at bounding box center [646, 302] width 431 height 38
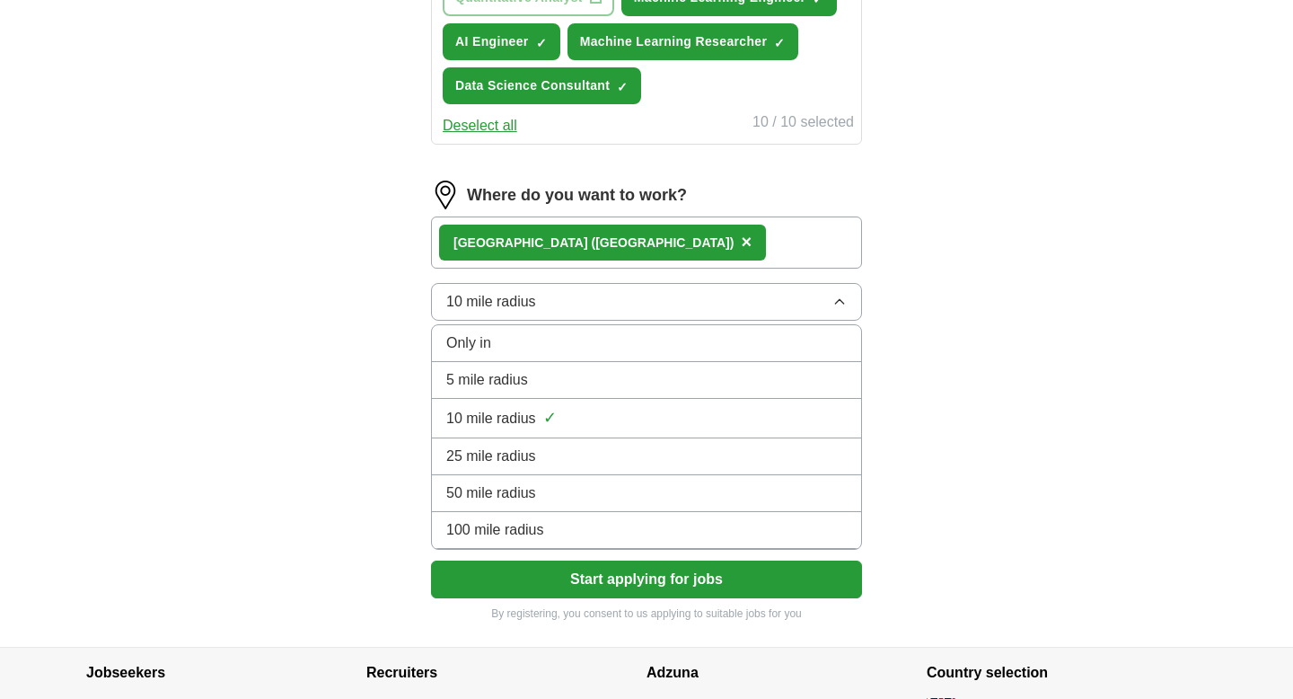
click at [691, 333] on div "Only in" at bounding box center [646, 343] width 401 height 22
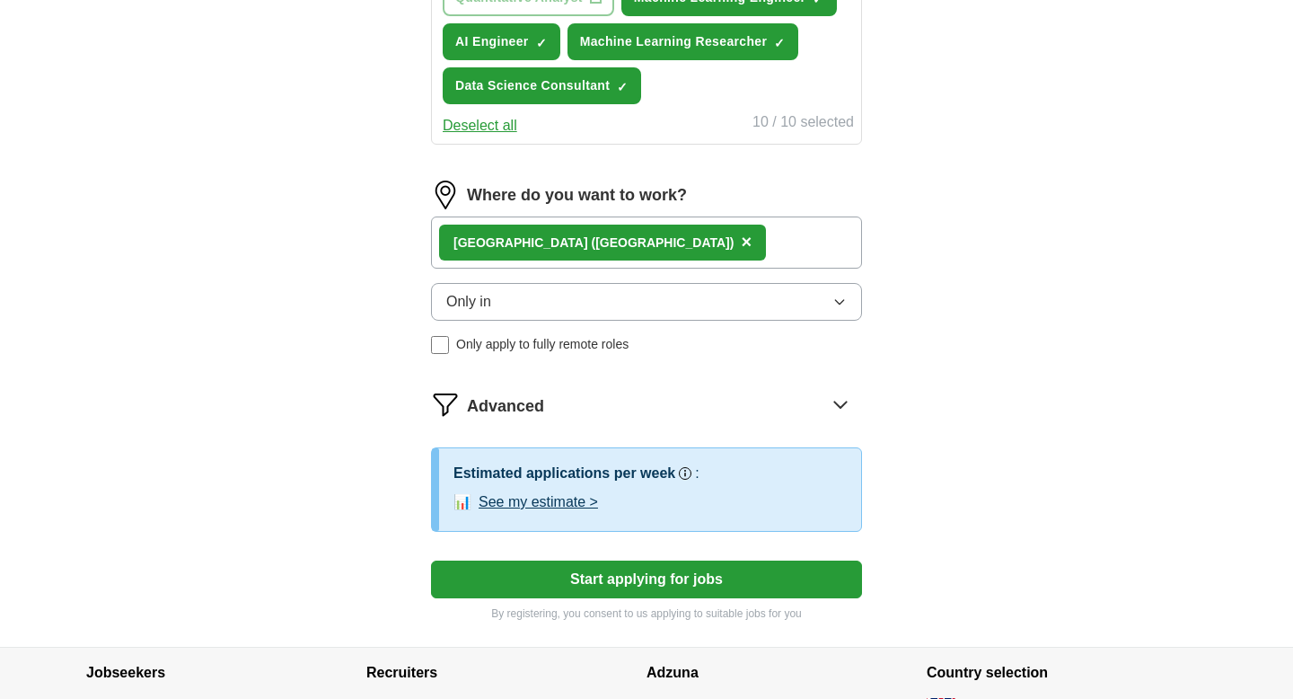
click at [525, 296] on button "Only in" at bounding box center [646, 302] width 431 height 38
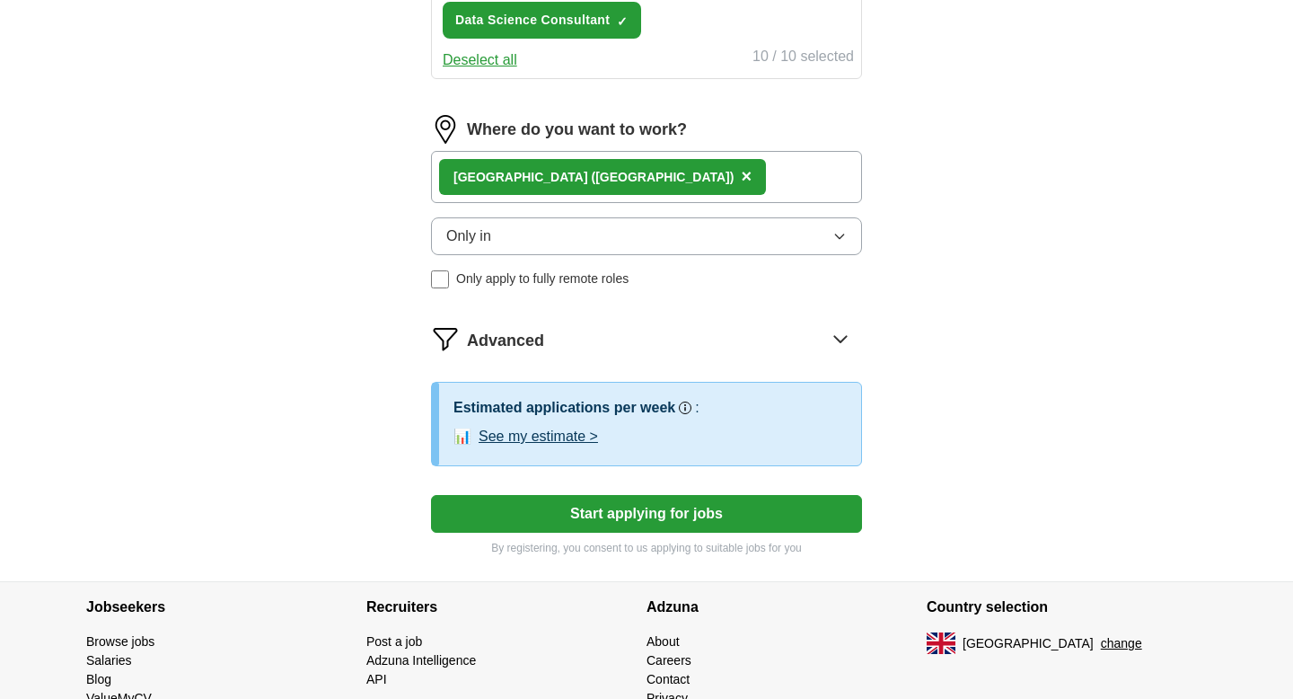
scroll to position [1117, 0]
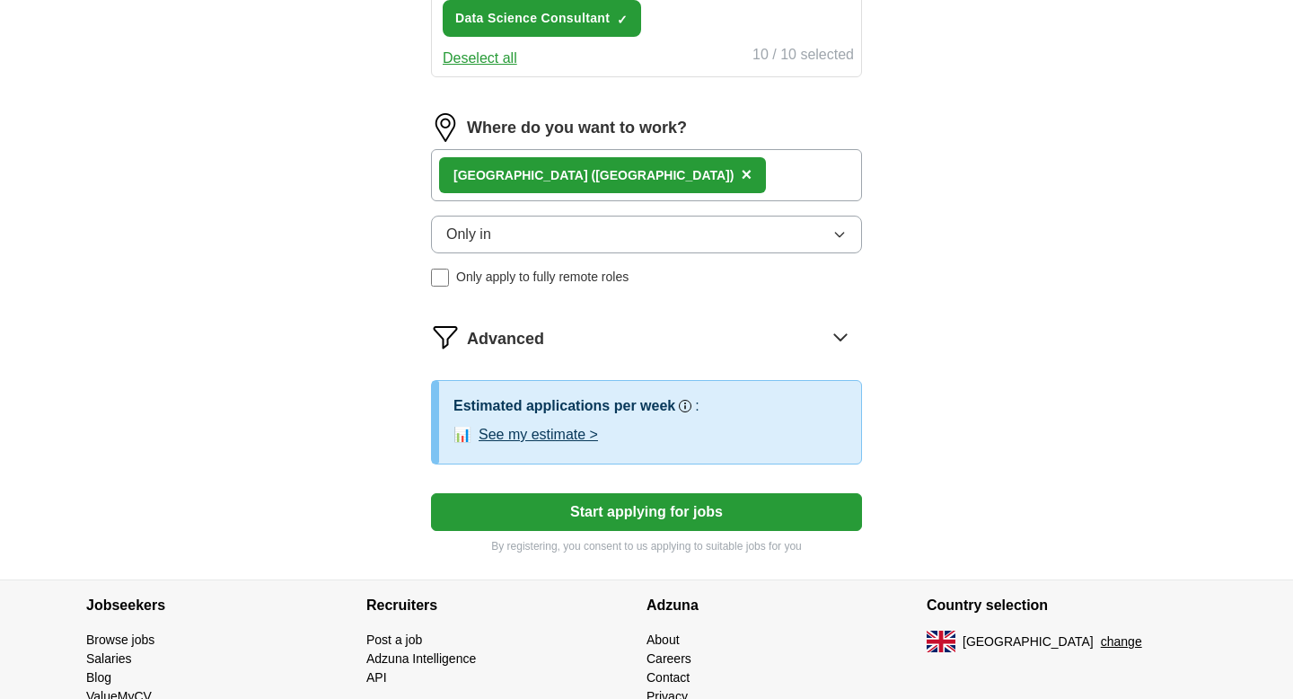
click at [560, 435] on button "See my estimate >" at bounding box center [538, 435] width 119 height 22
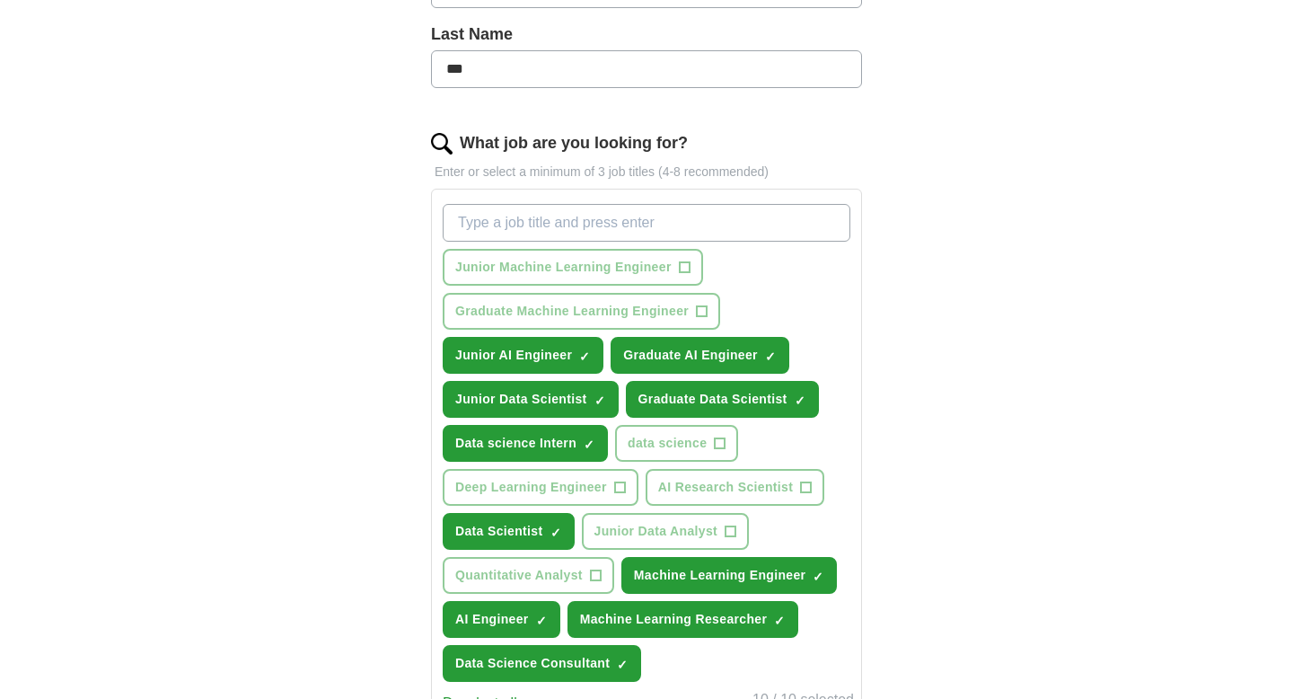
scroll to position [1182, 0]
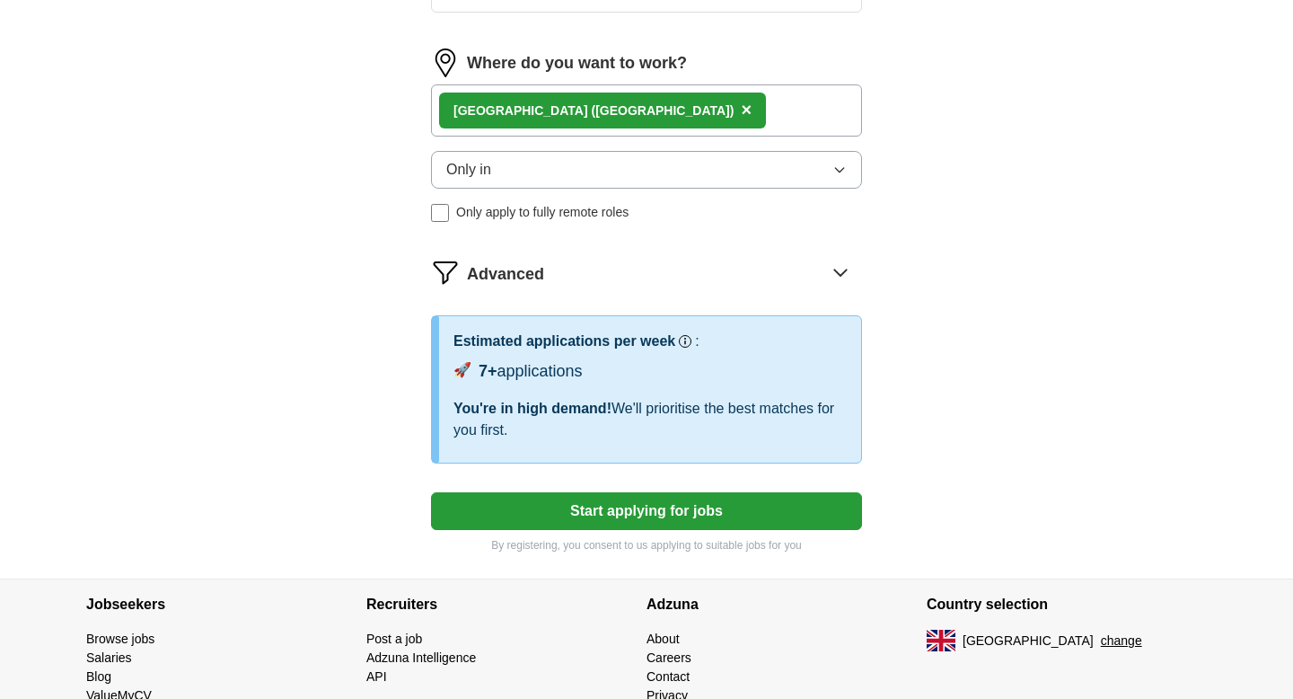
click at [670, 512] on button "Start applying for jobs" at bounding box center [646, 511] width 431 height 38
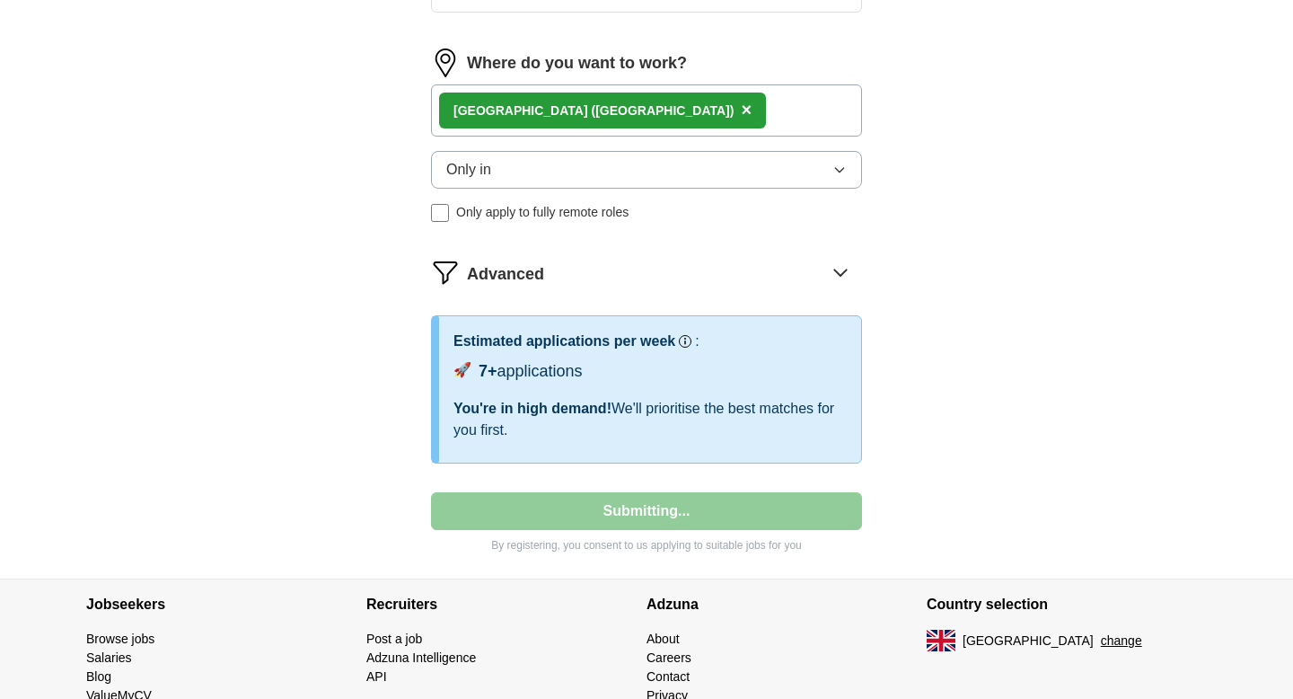
select select "**"
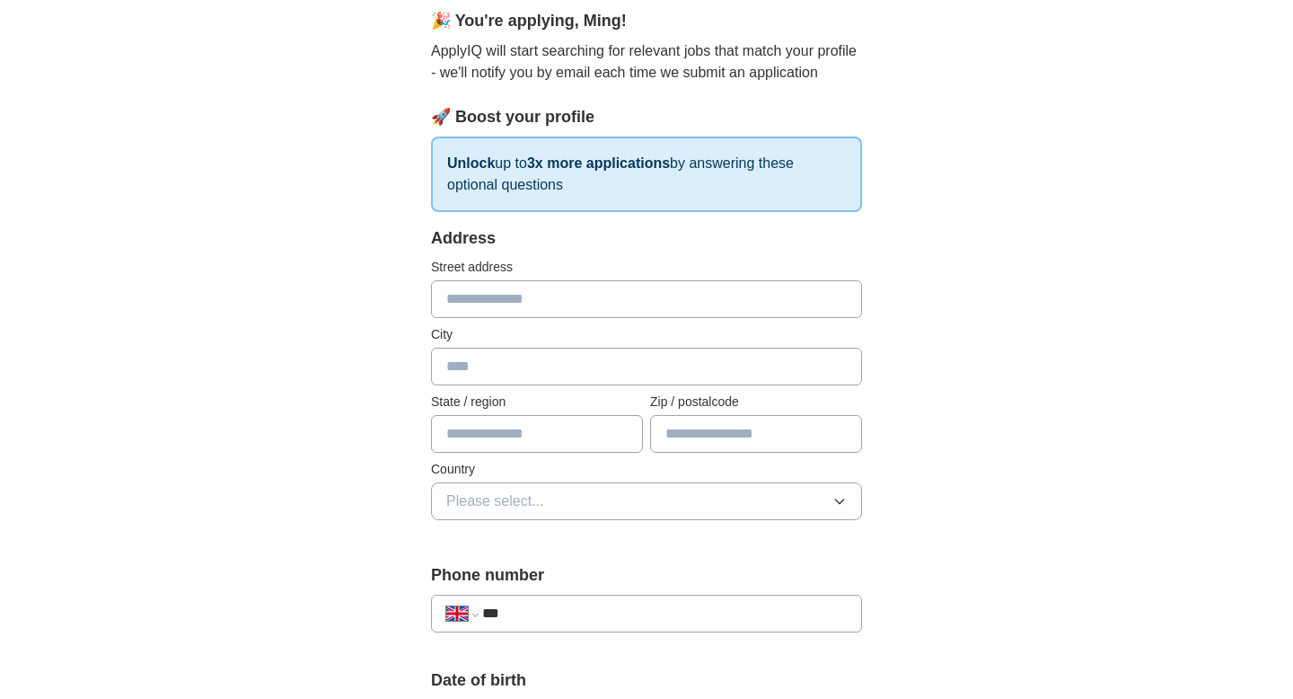
scroll to position [170, 0]
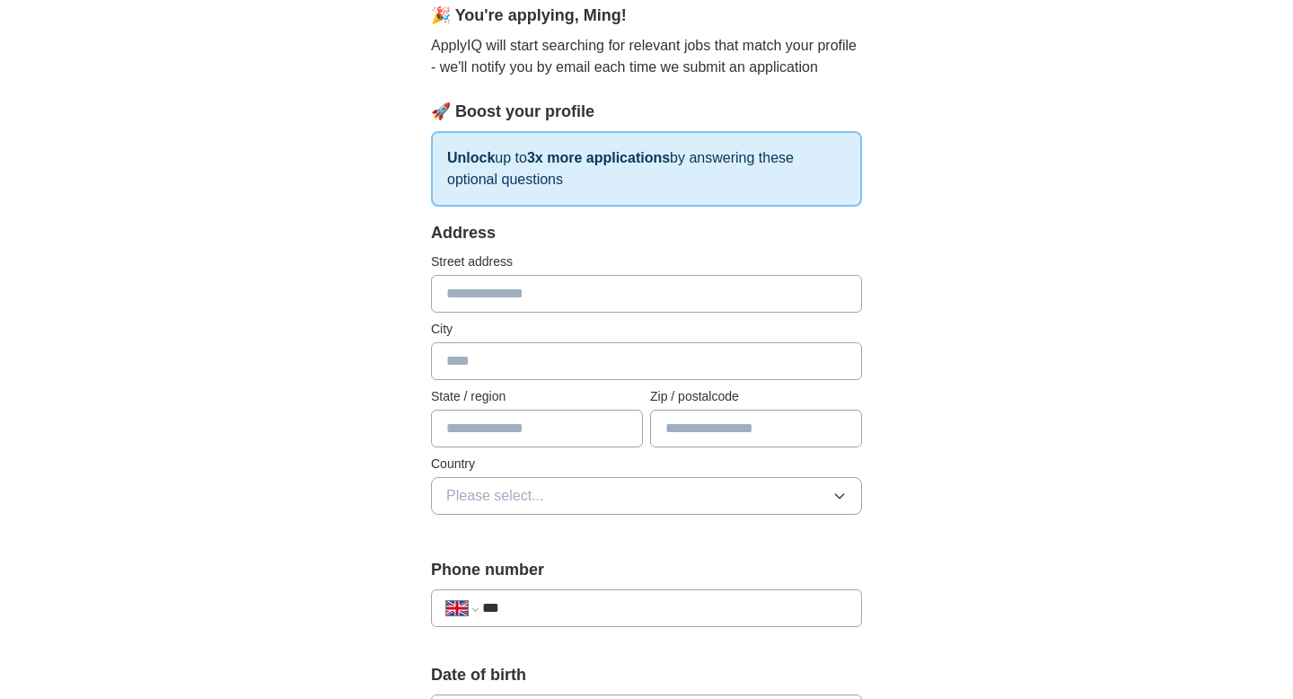
click at [620, 292] on input "text" at bounding box center [646, 294] width 431 height 38
type input "**********"
type input "******"
type input "**********"
type input "********"
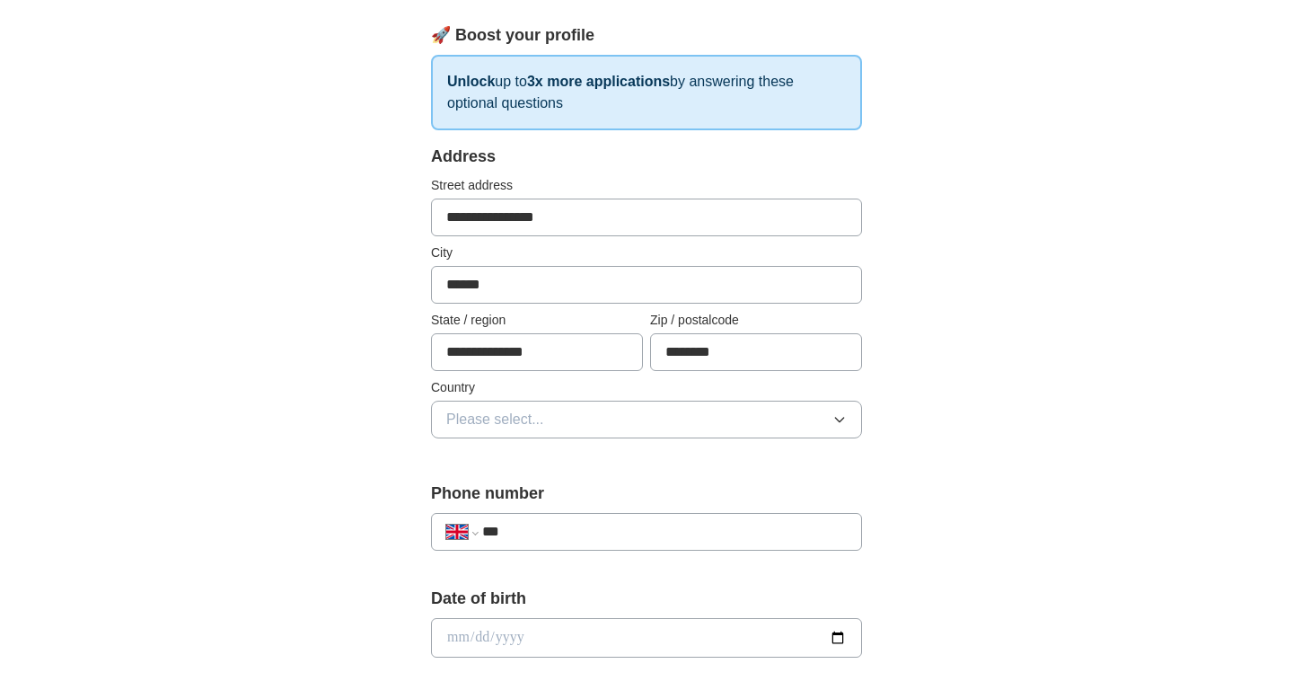
scroll to position [273, 0]
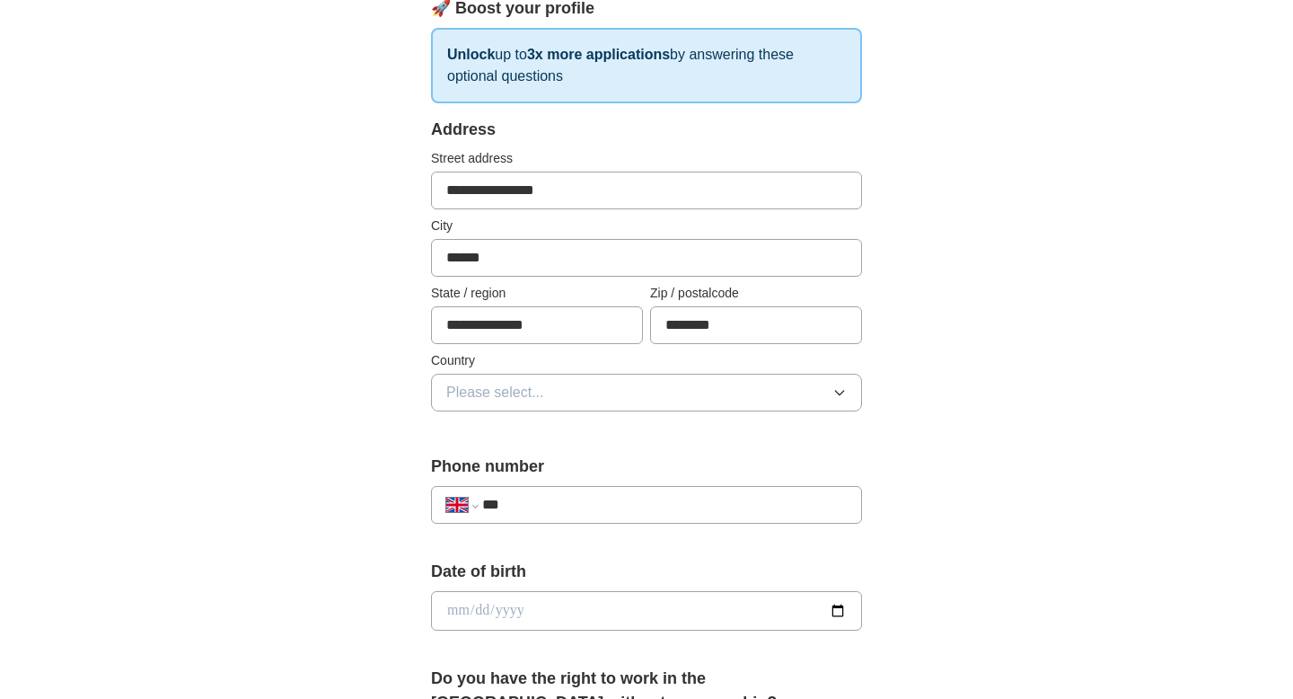
click at [543, 388] on span "Please select..." at bounding box center [495, 393] width 98 height 22
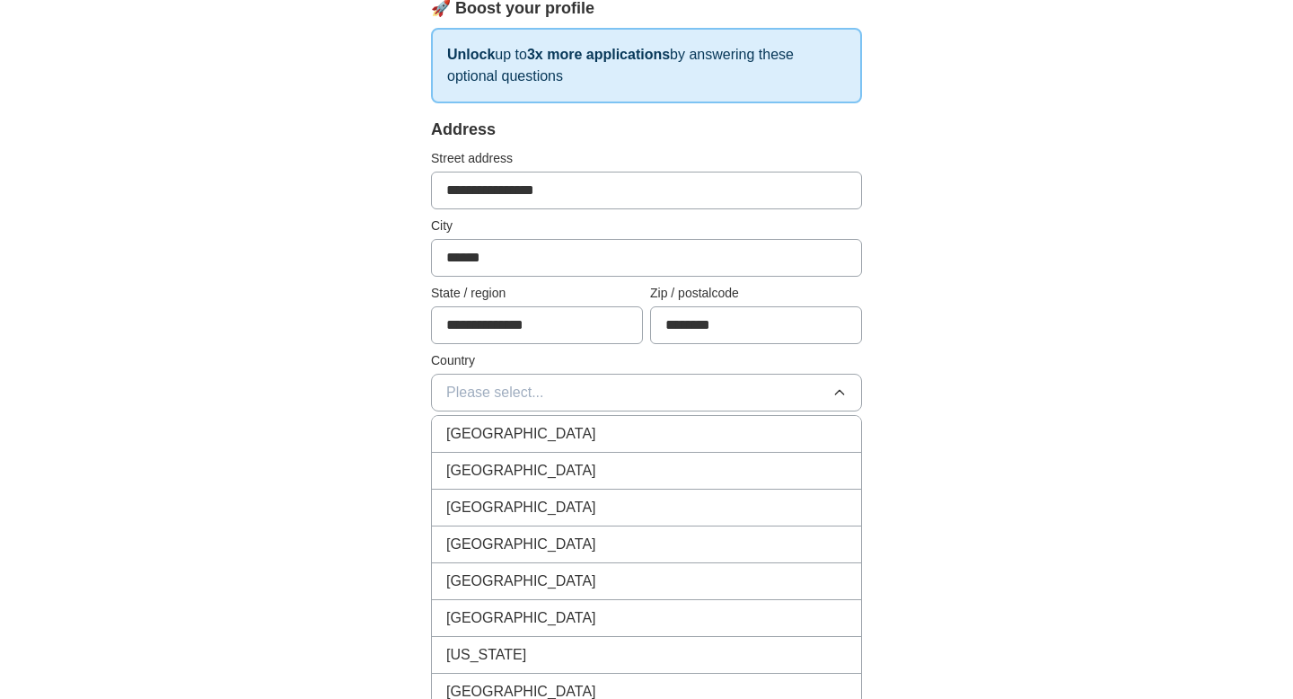
click at [551, 428] on div "[GEOGRAPHIC_DATA]" at bounding box center [646, 434] width 401 height 22
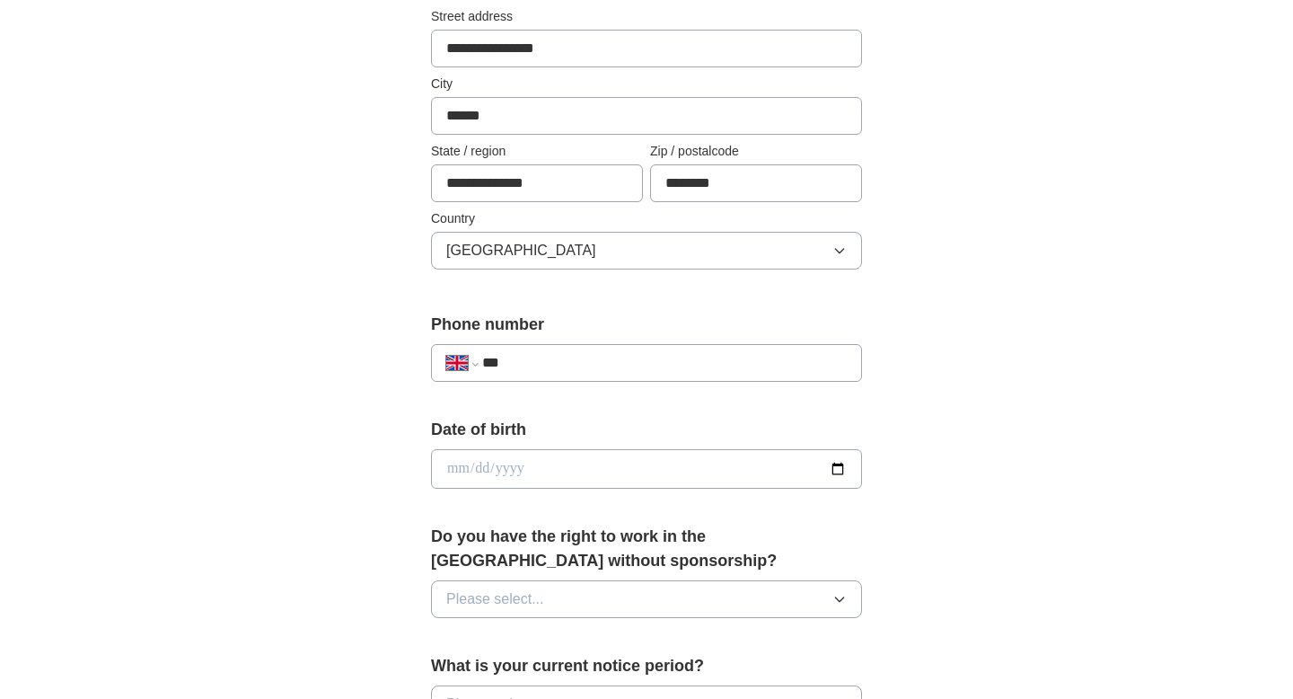
scroll to position [438, 0]
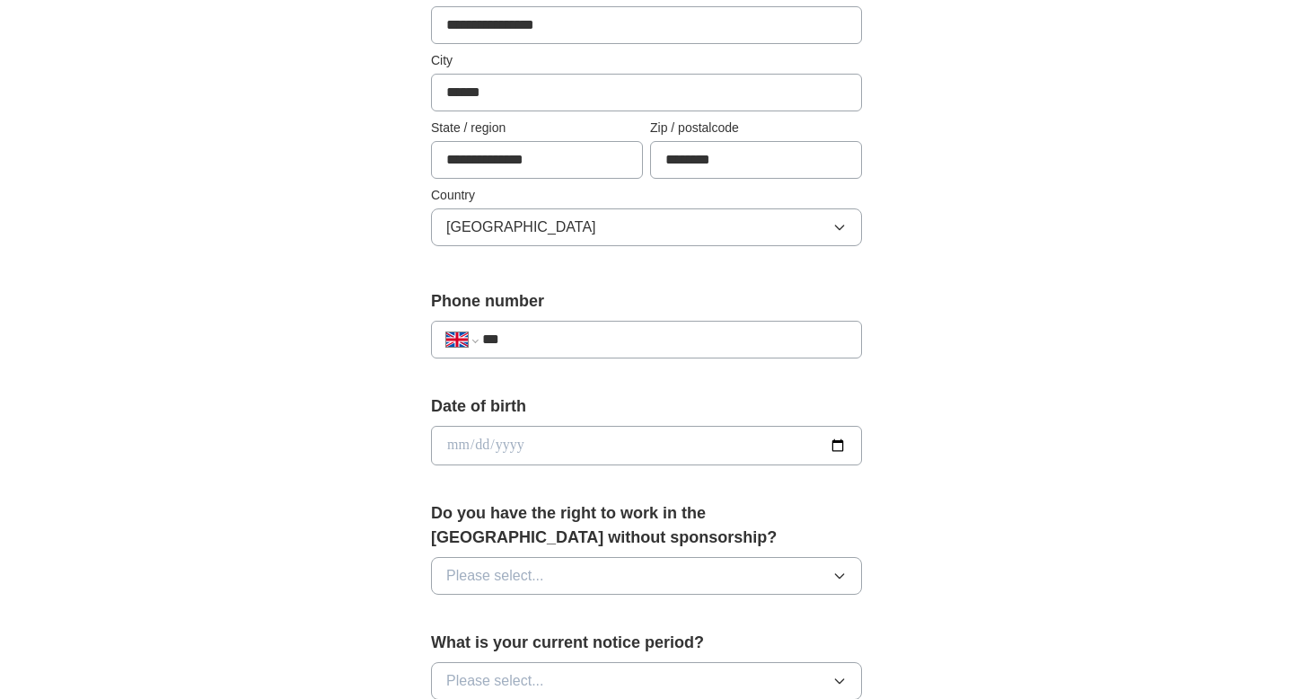
click at [552, 348] on input "***" at bounding box center [664, 340] width 365 height 22
type input "**********"
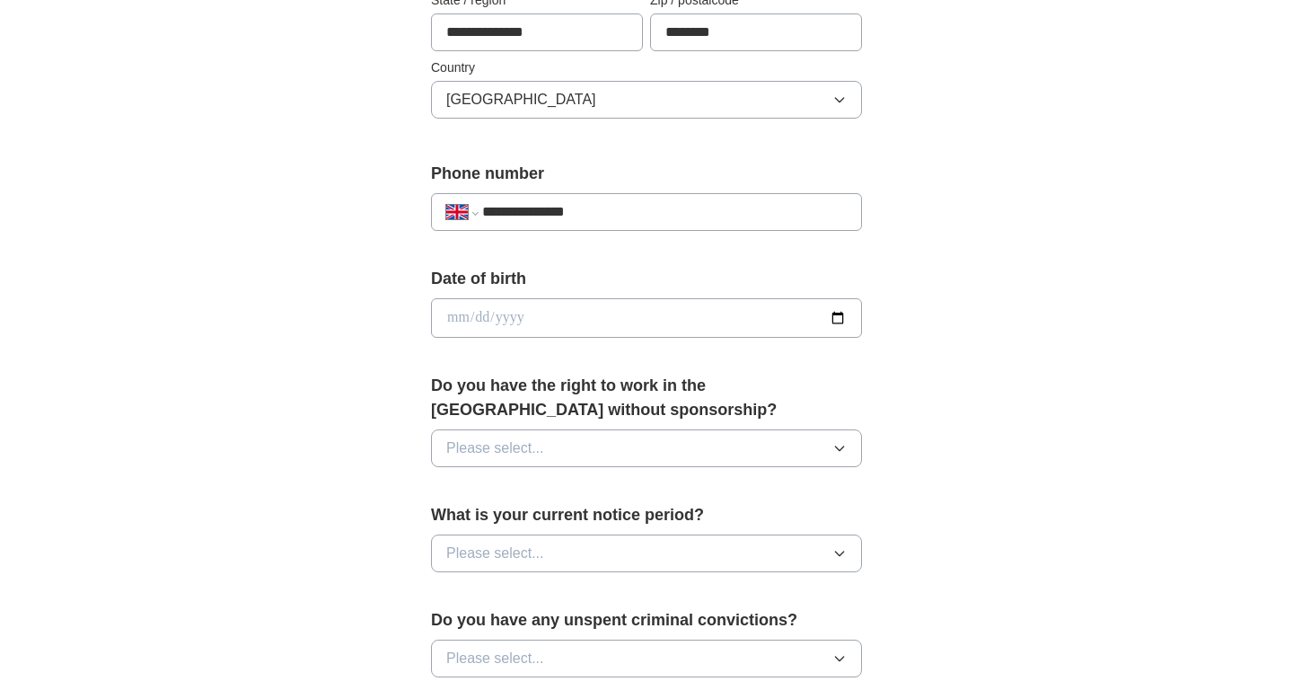
scroll to position [590, 0]
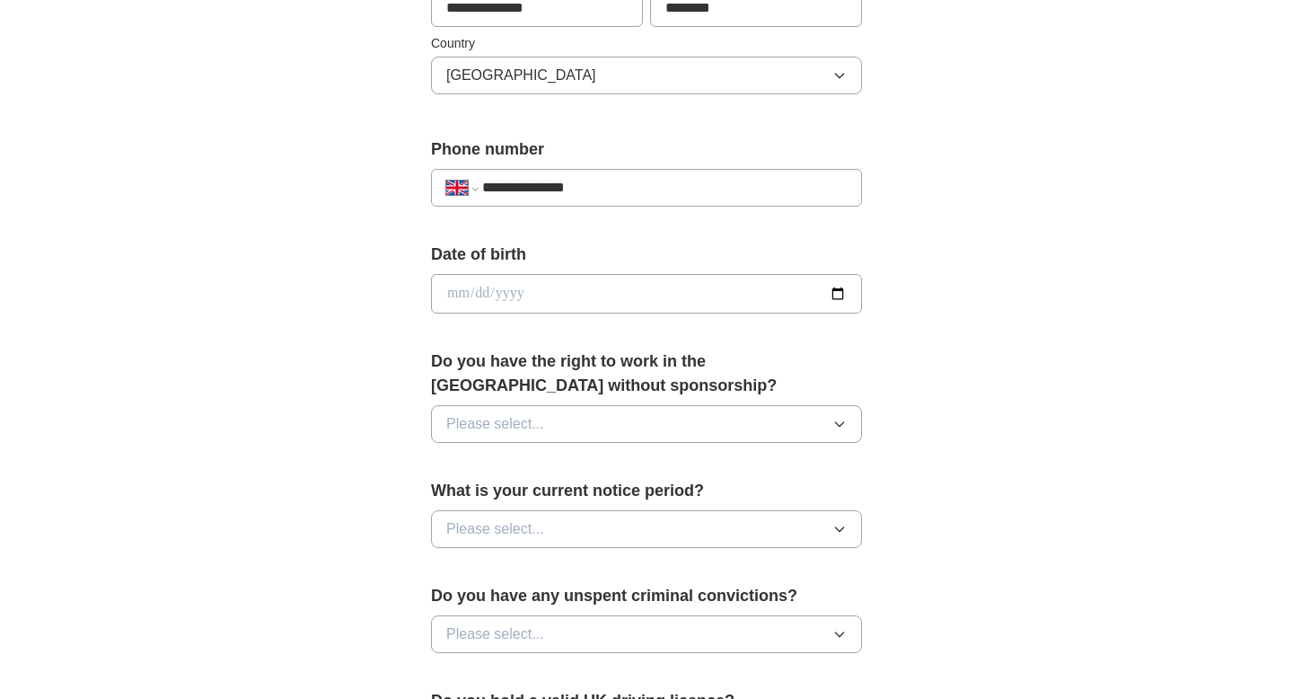
click at [557, 291] on input "date" at bounding box center [646, 294] width 431 height 40
type input "**********"
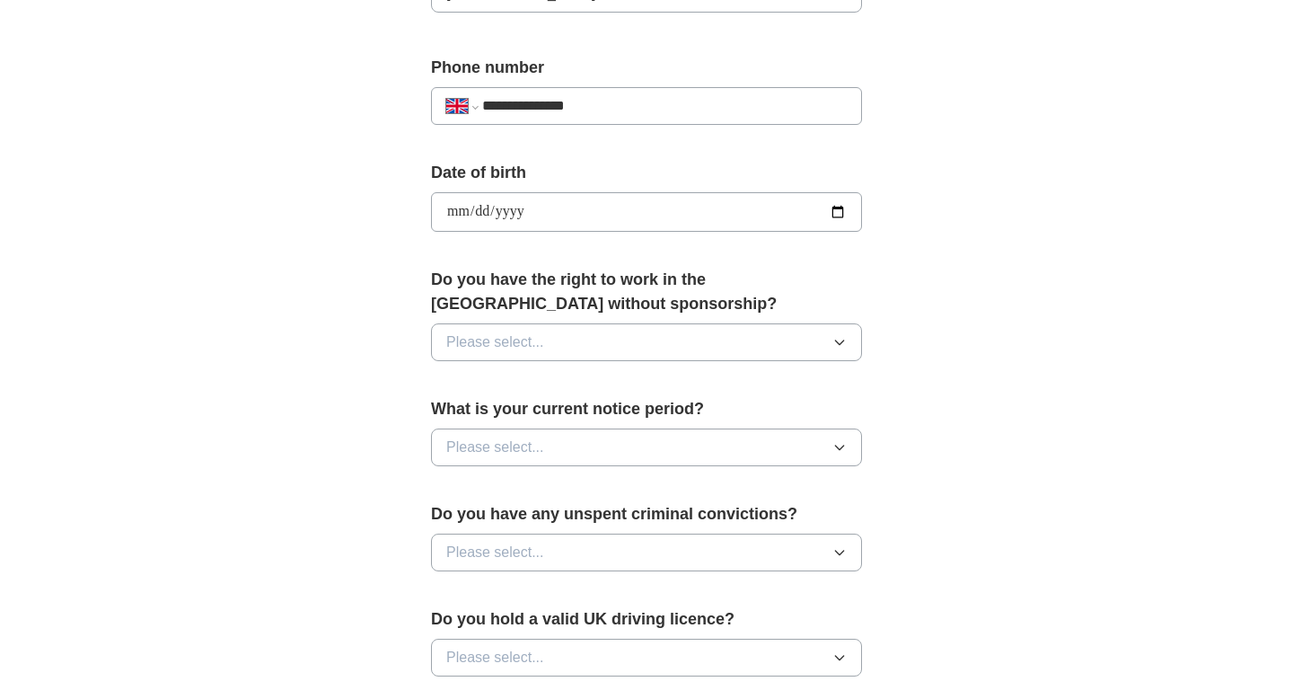
click at [528, 341] on span "Please select..." at bounding box center [495, 342] width 98 height 22
click at [529, 377] on div "Yes" at bounding box center [646, 384] width 401 height 22
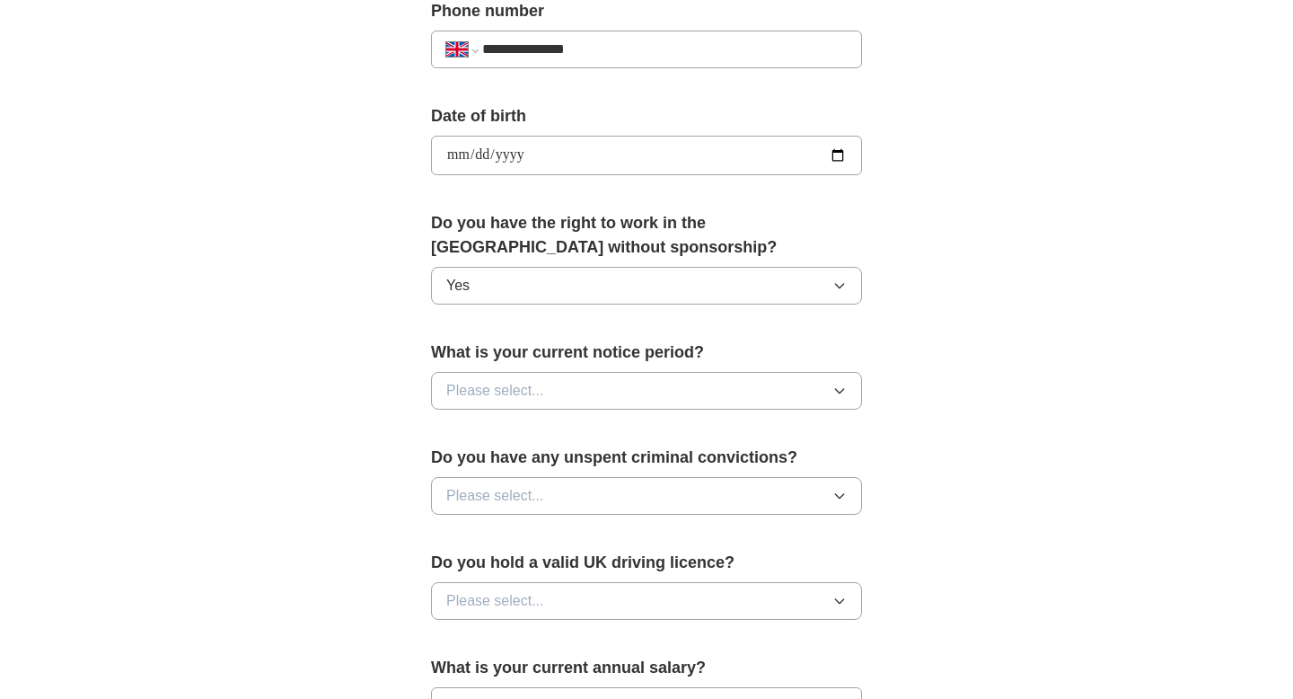
scroll to position [756, 0]
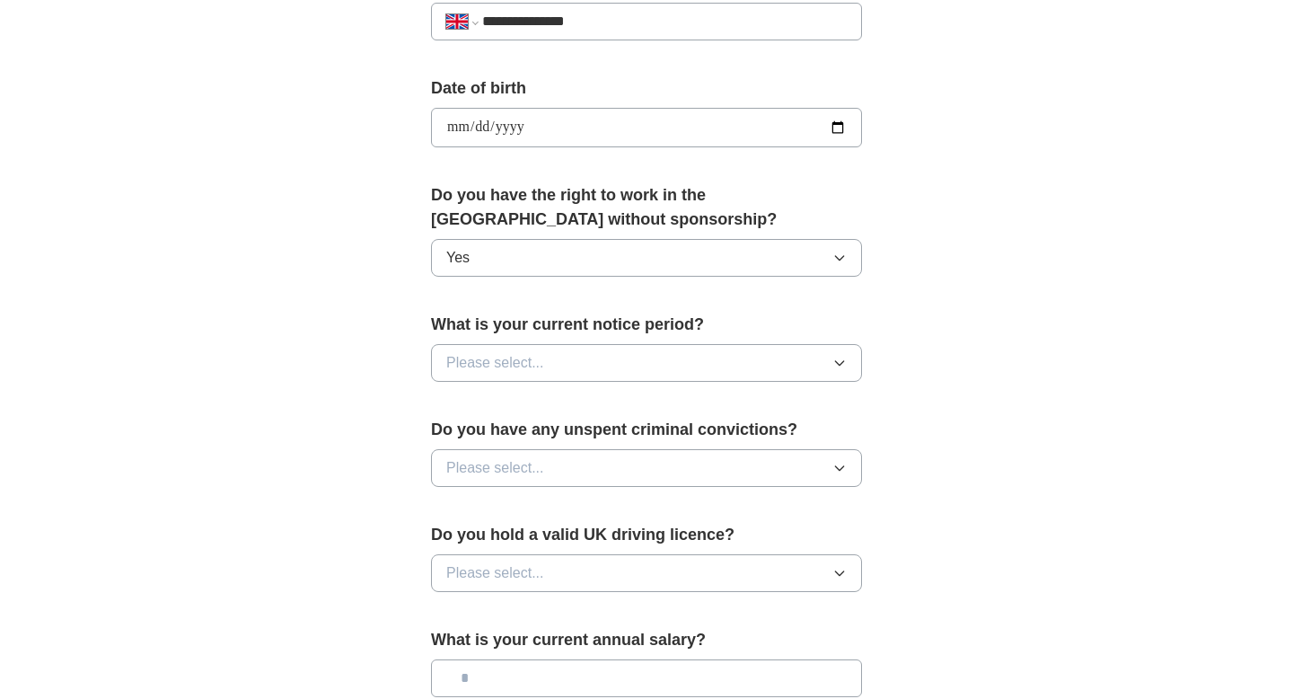
click at [528, 368] on span "Please select..." at bounding box center [495, 363] width 98 height 22
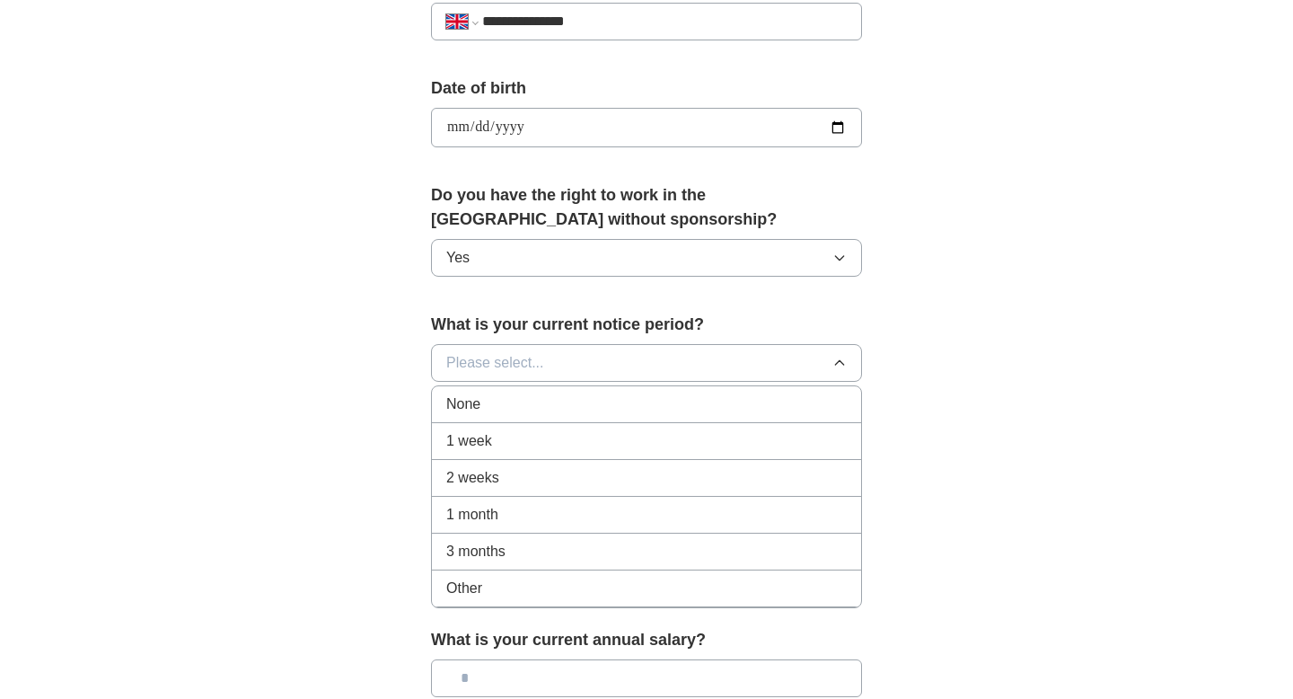
click at [520, 437] on div "1 week" at bounding box center [646, 441] width 401 height 22
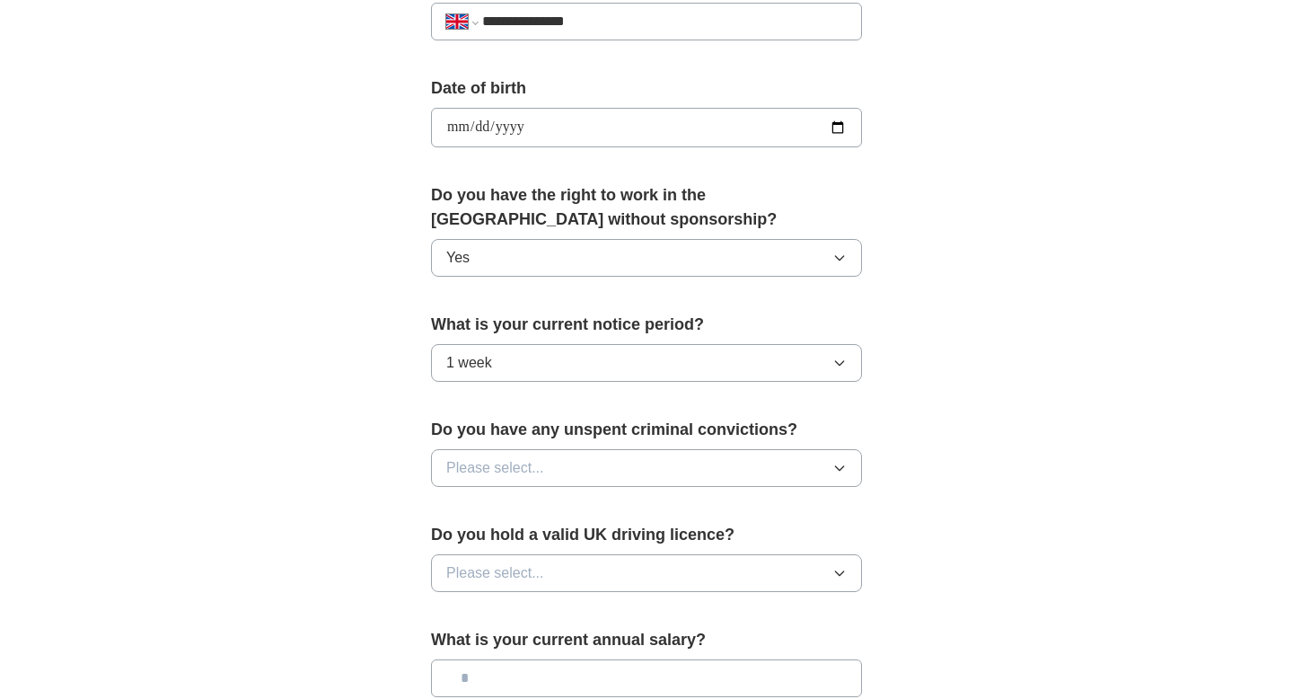
click at [539, 473] on span "Please select..." at bounding box center [495, 468] width 98 height 22
click at [543, 544] on div "No" at bounding box center [646, 546] width 401 height 22
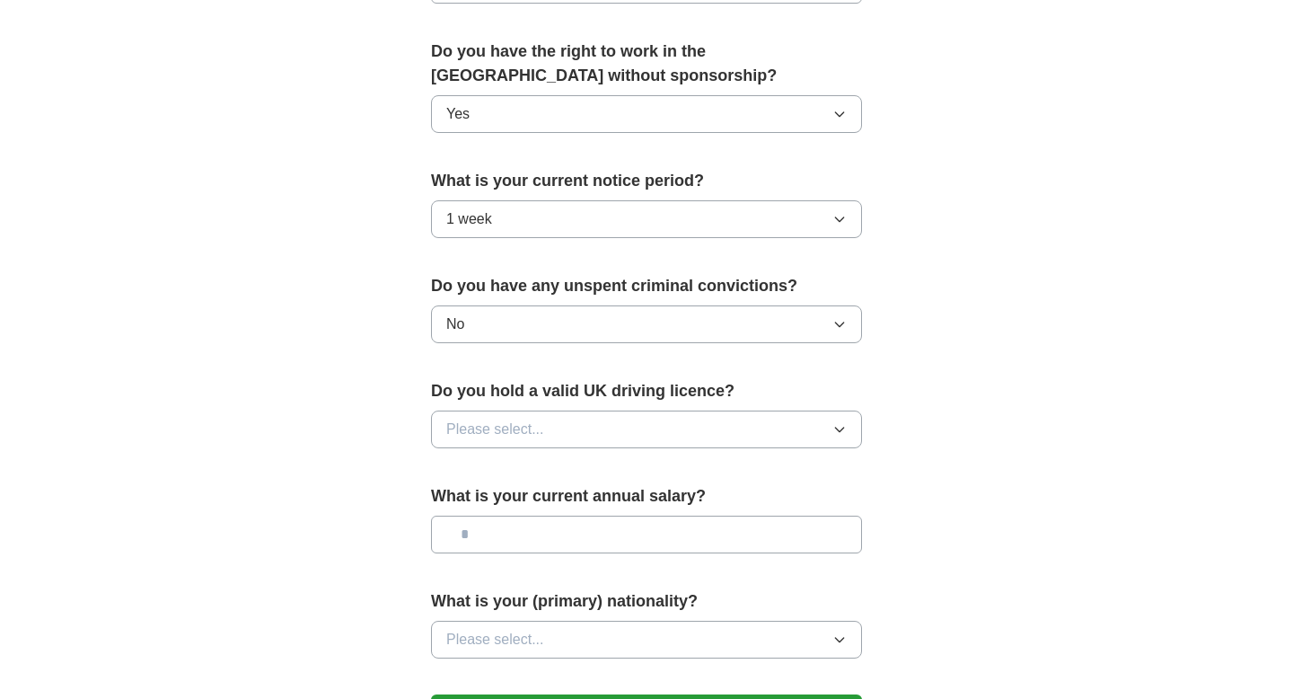
scroll to position [953, 0]
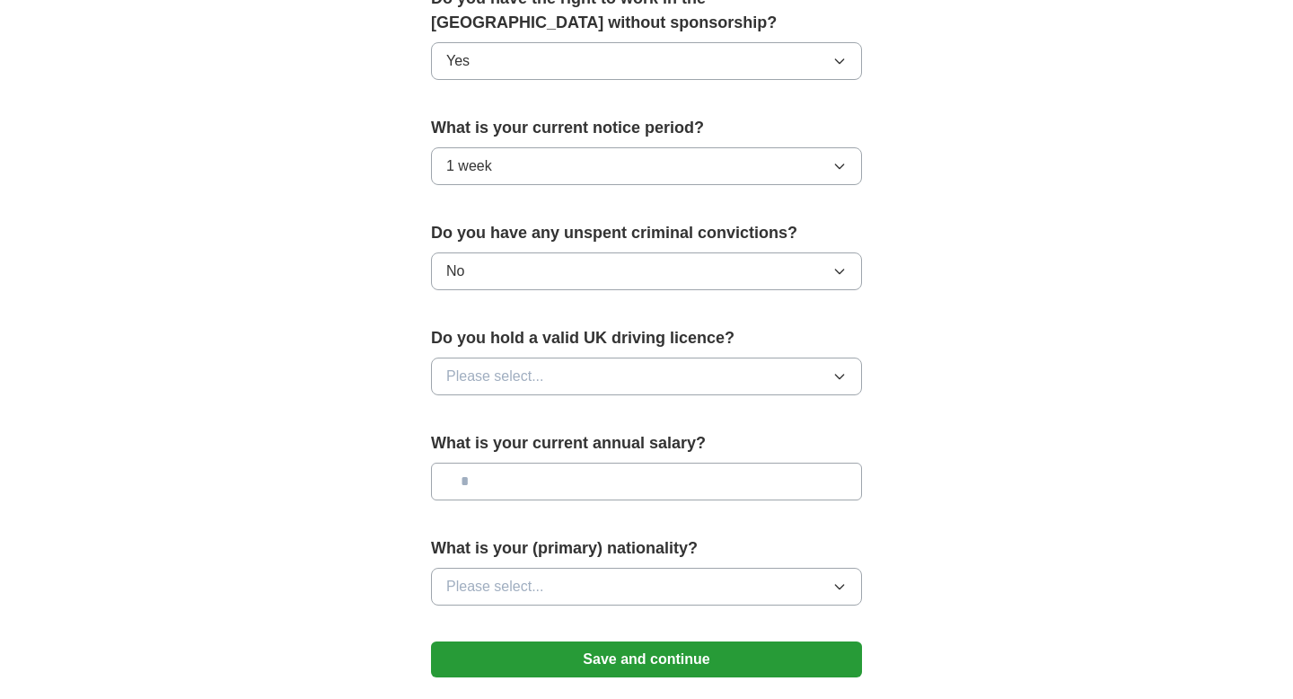
click at [544, 366] on button "Please select..." at bounding box center [646, 376] width 431 height 38
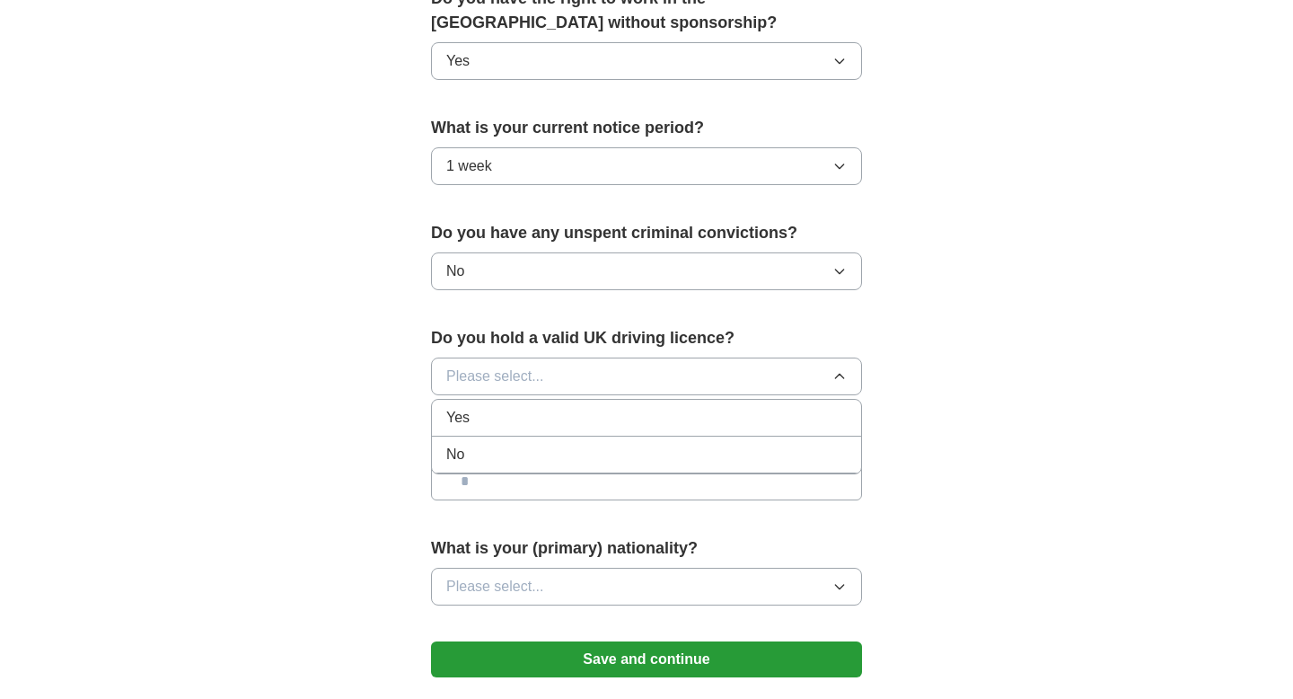
click at [552, 419] on div "Yes" at bounding box center [646, 418] width 401 height 22
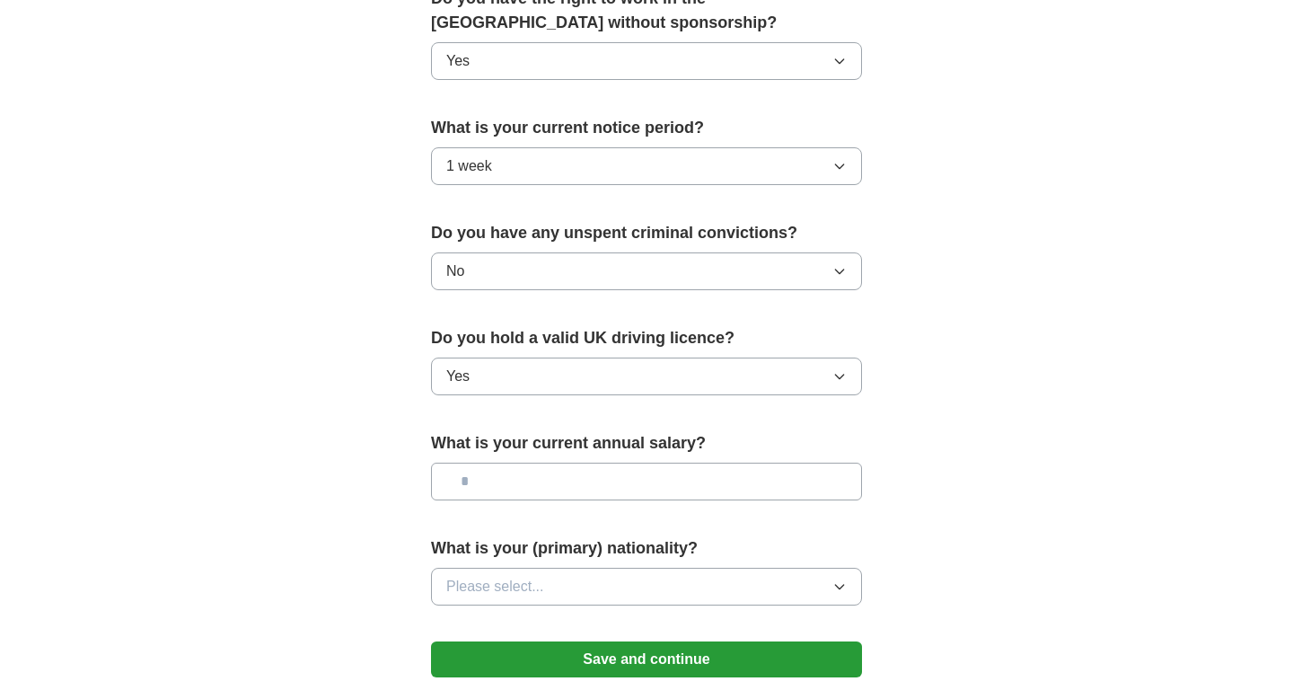
click at [593, 484] on input "text" at bounding box center [646, 482] width 431 height 38
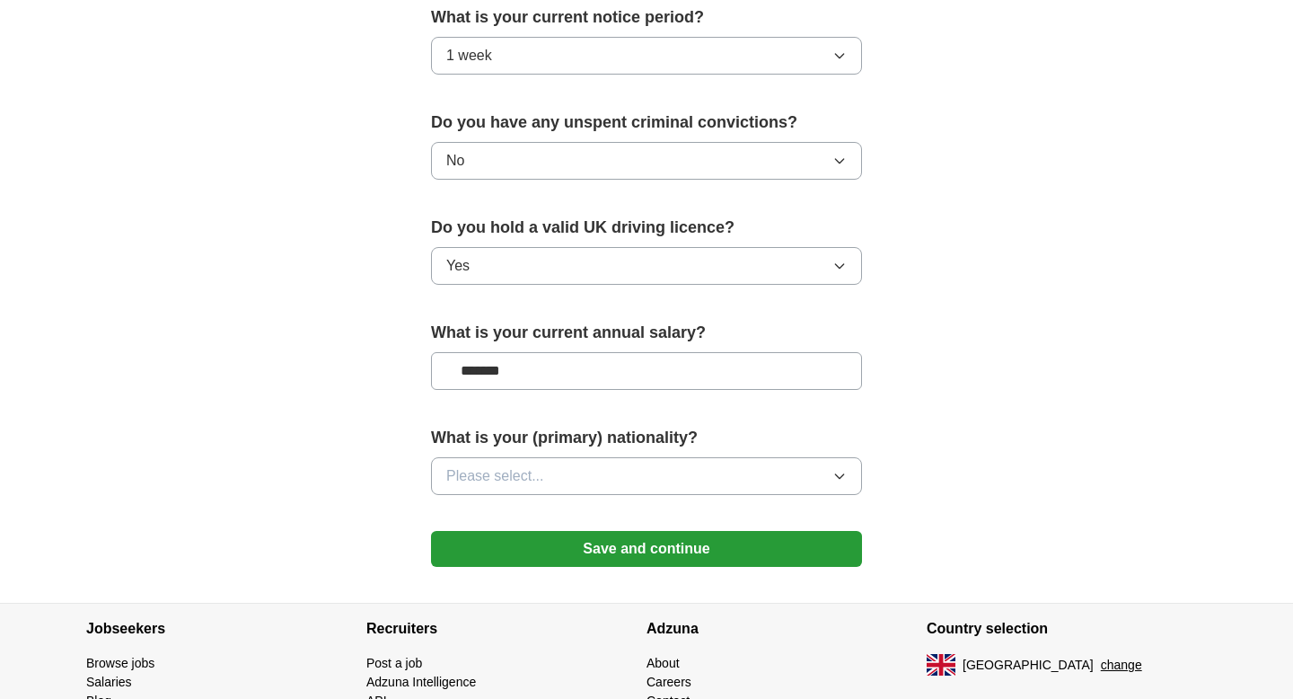
scroll to position [1087, 0]
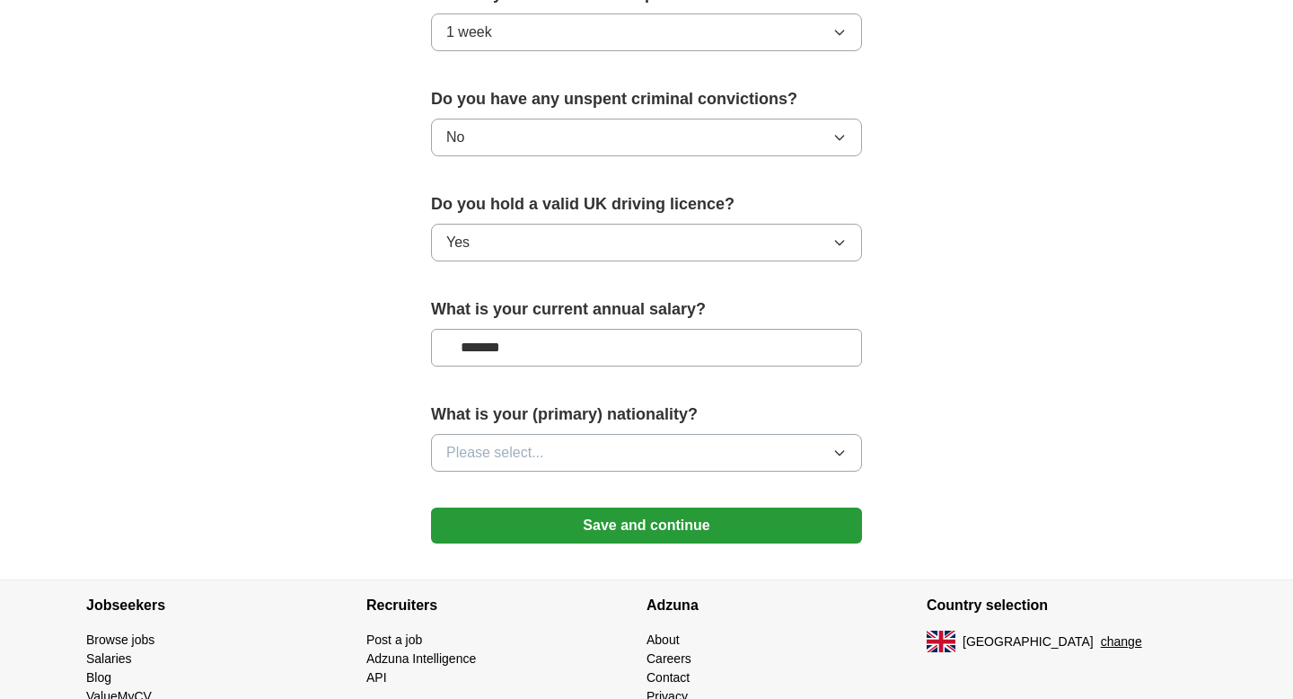
type input "*******"
click at [665, 455] on button "Please select..." at bounding box center [646, 453] width 431 height 38
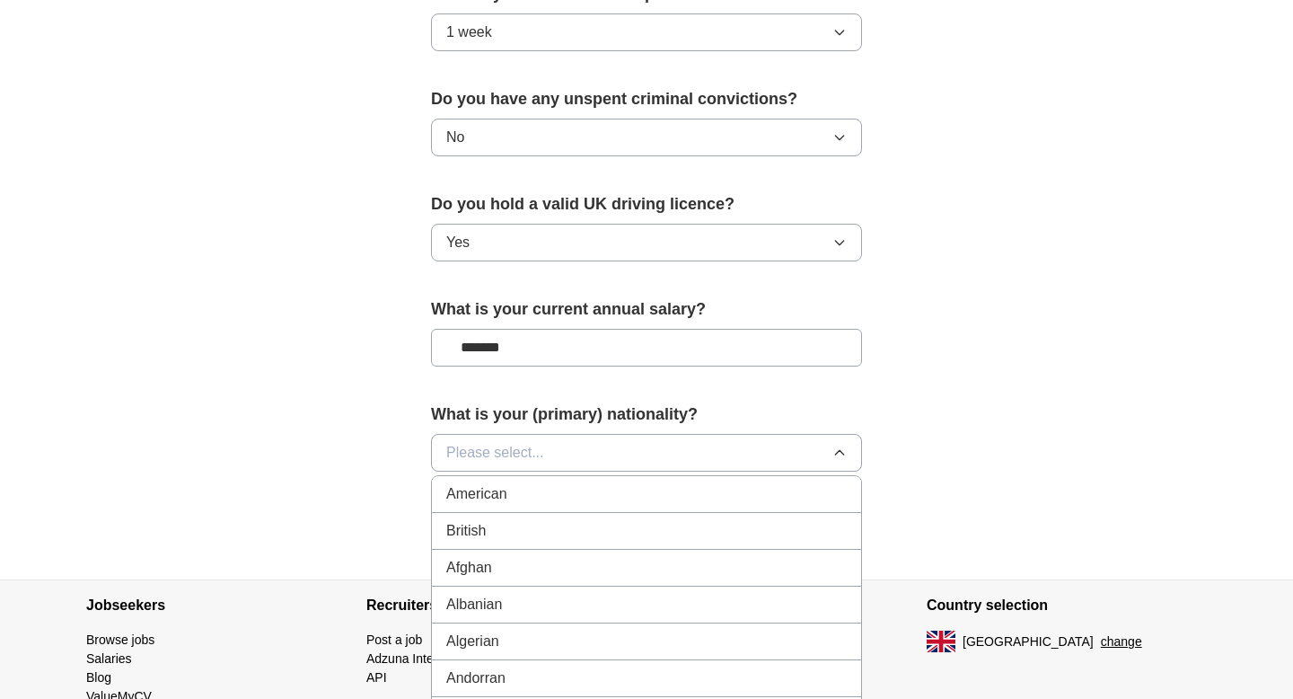
click at [621, 525] on div "British" at bounding box center [646, 531] width 401 height 22
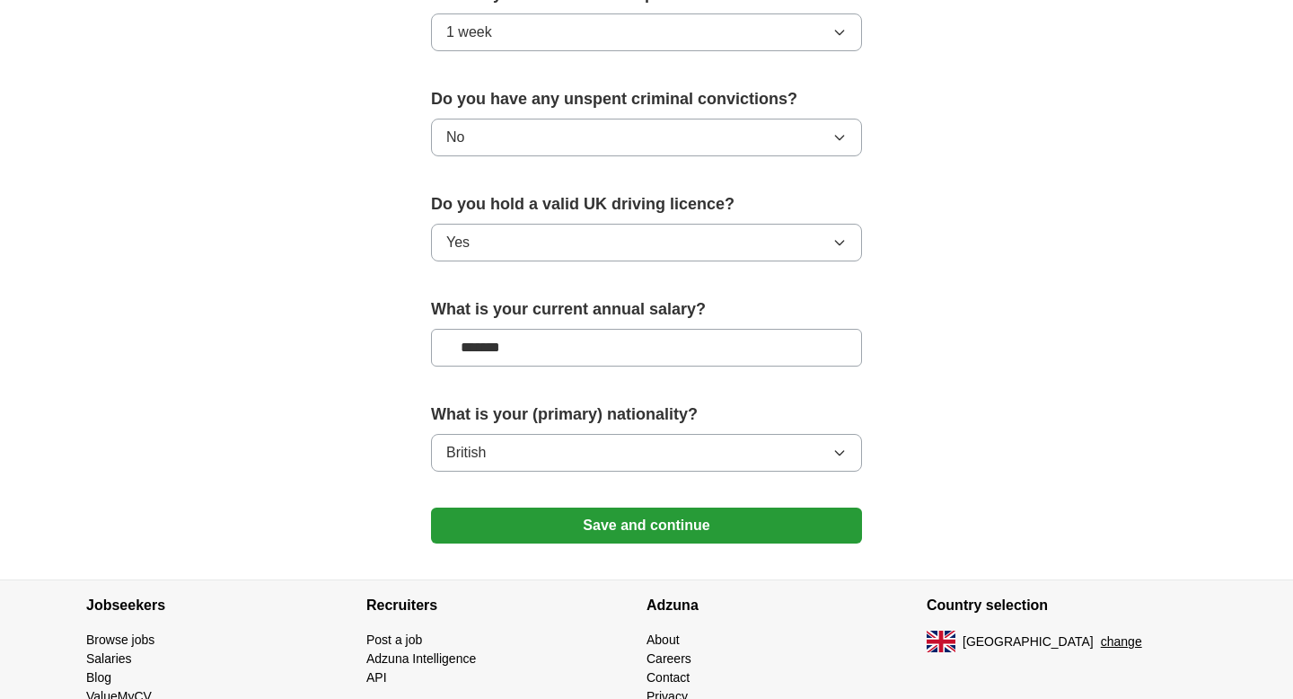
click at [647, 525] on button "Save and continue" at bounding box center [646, 525] width 431 height 36
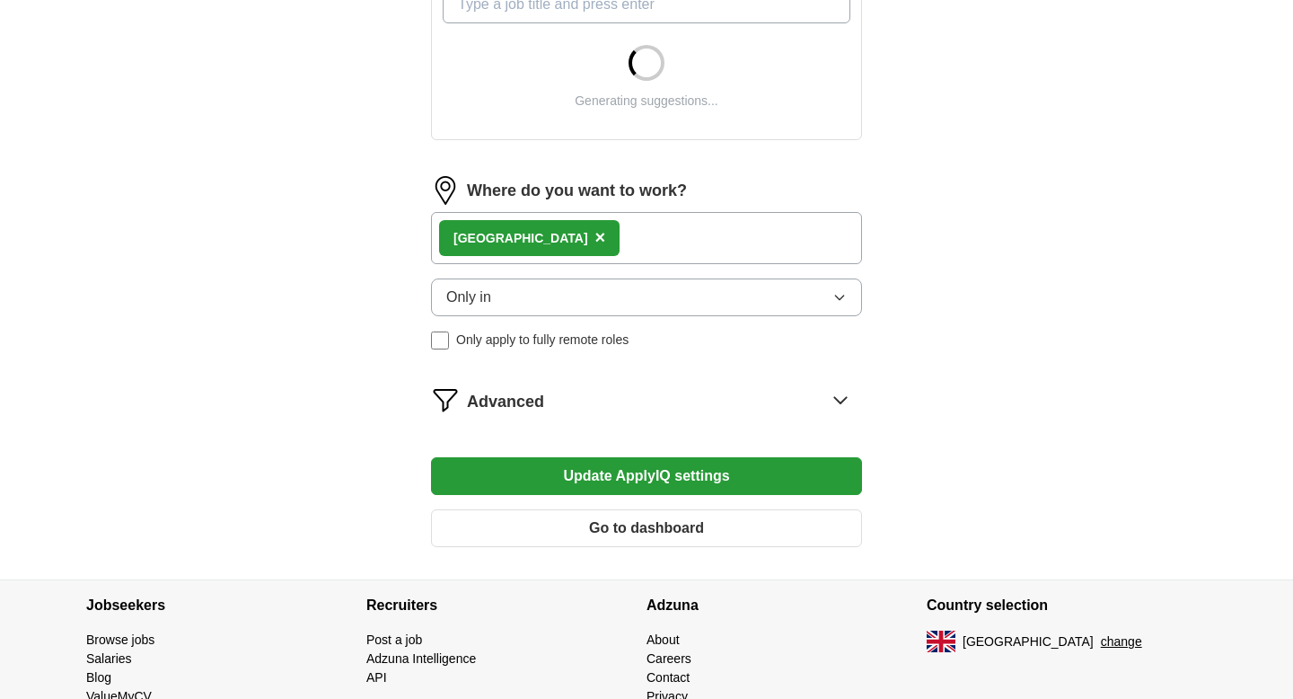
click at [694, 403] on div "Advanced" at bounding box center [664, 399] width 395 height 29
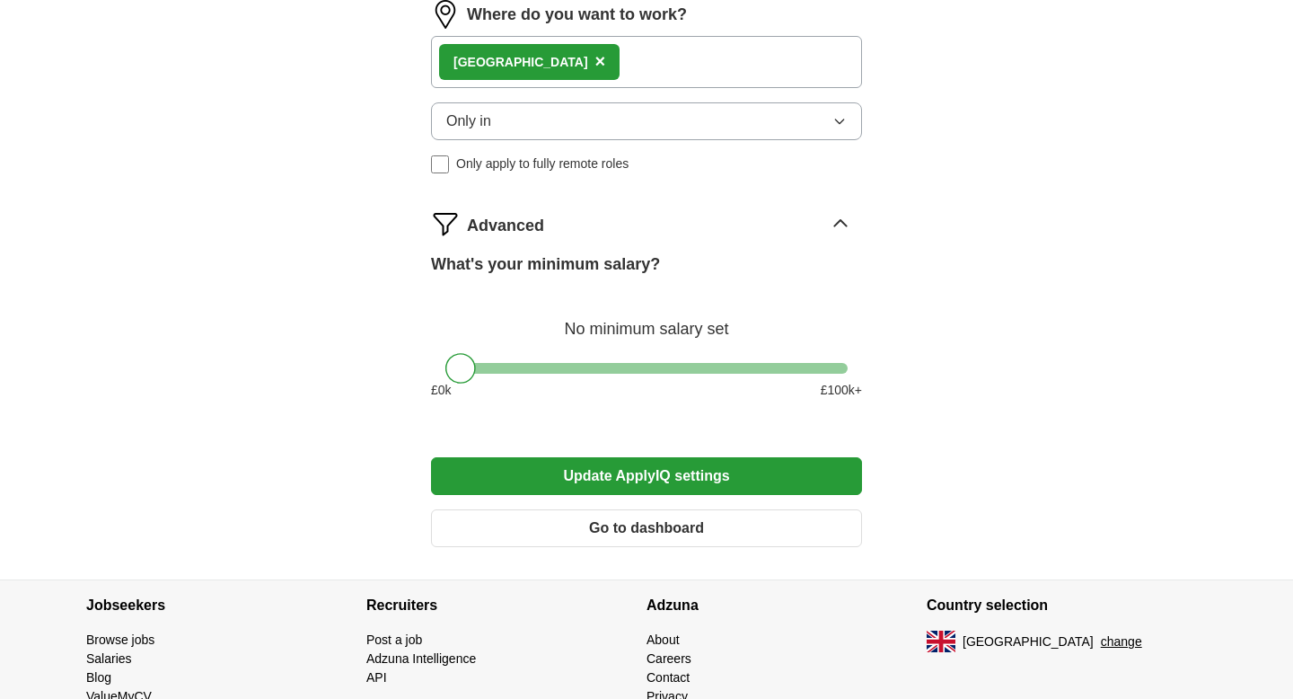
scroll to position [1099, 0]
drag, startPoint x: 841, startPoint y: 366, endPoint x: 740, endPoint y: 373, distance: 100.9
click at [740, 373] on div at bounding box center [647, 368] width 402 height 11
drag, startPoint x: 730, startPoint y: 369, endPoint x: 637, endPoint y: 366, distance: 93.5
click at [637, 366] on div at bounding box center [640, 368] width 31 height 31
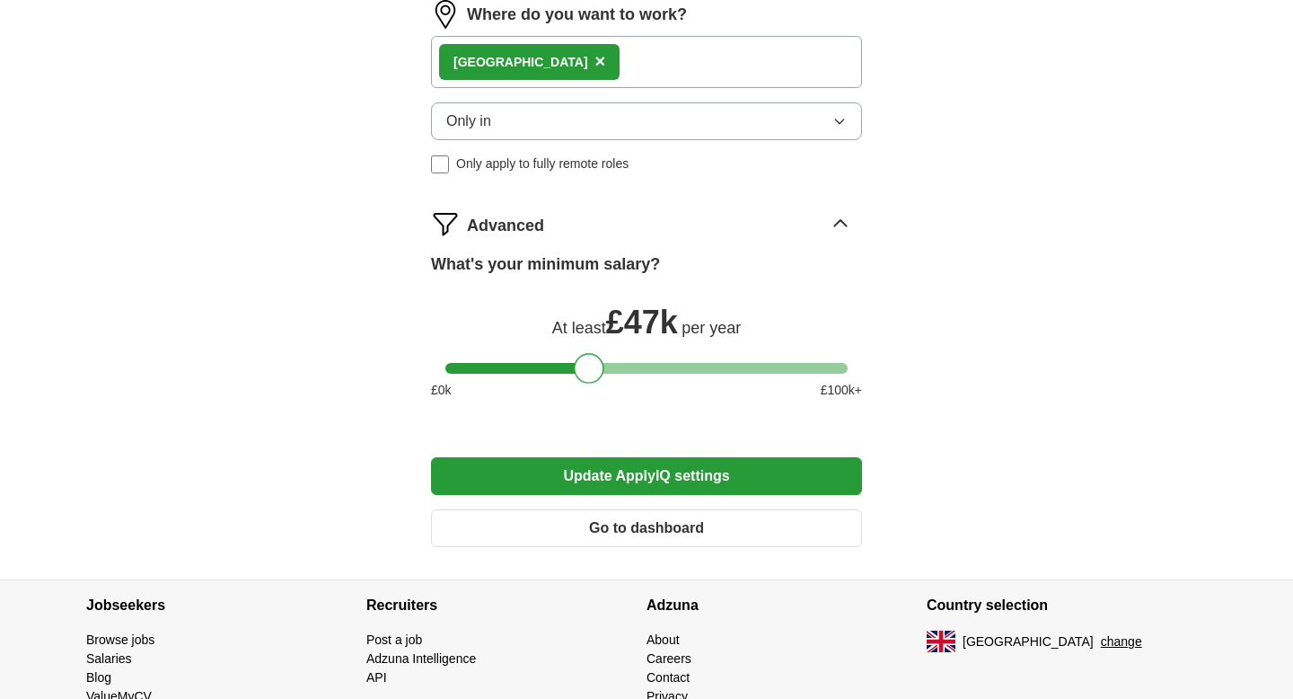
drag, startPoint x: 637, startPoint y: 366, endPoint x: 584, endPoint y: 366, distance: 53.0
click at [584, 366] on div at bounding box center [589, 368] width 31 height 31
drag, startPoint x: 584, startPoint y: 366, endPoint x: 541, endPoint y: 366, distance: 43.1
click at [541, 366] on div at bounding box center [539, 368] width 31 height 31
drag, startPoint x: 541, startPoint y: 366, endPoint x: 700, endPoint y: 366, distance: 159.0
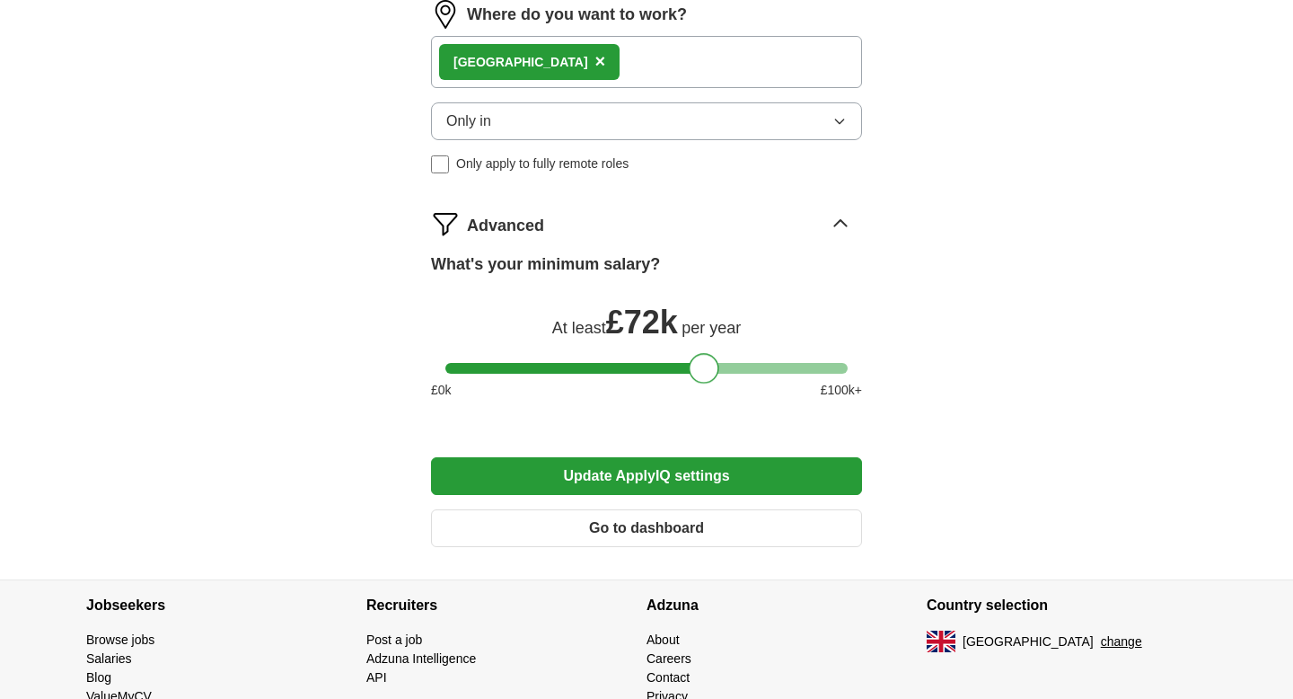
click at [700, 366] on div at bounding box center [704, 368] width 31 height 31
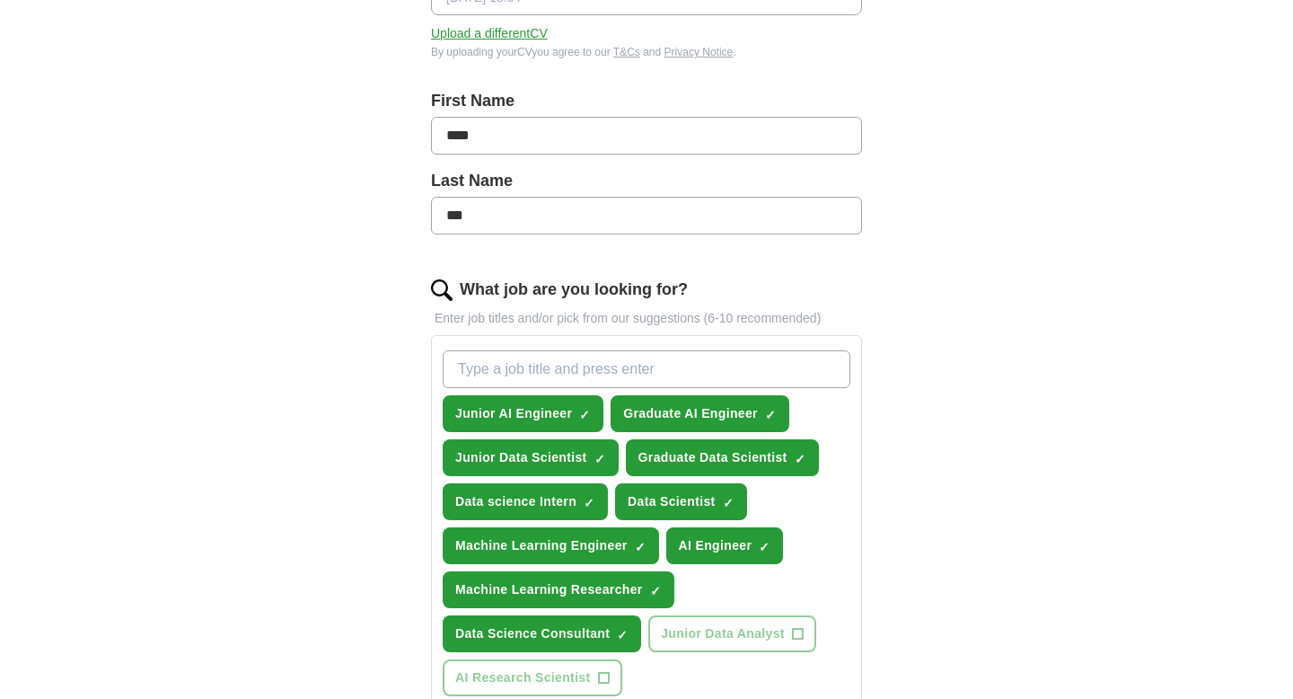
scroll to position [0, 0]
